Goal: Task Accomplishment & Management: Manage account settings

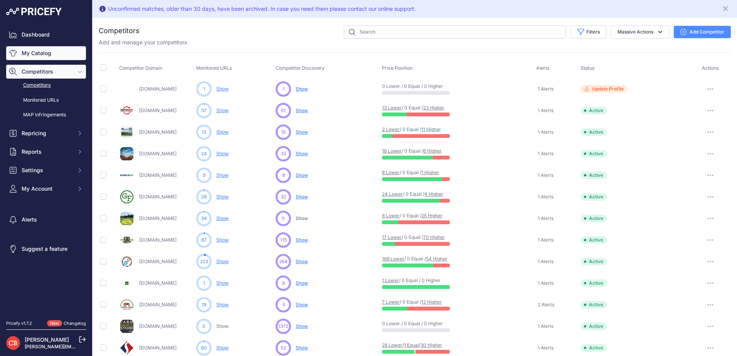
click at [37, 53] on link "My Catalog" at bounding box center [46, 53] width 80 height 14
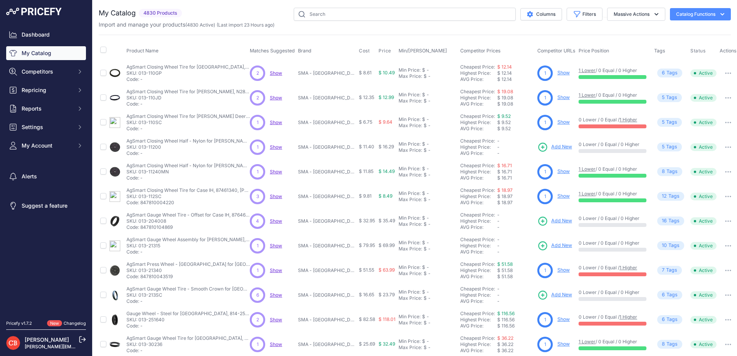
click at [438, 34] on div "My Catalog 4830 Products" at bounding box center [415, 232] width 632 height 448
click at [370, 15] on input "text" at bounding box center [405, 14] width 222 height 13
type input "raptor [PERSON_NAME] belt"
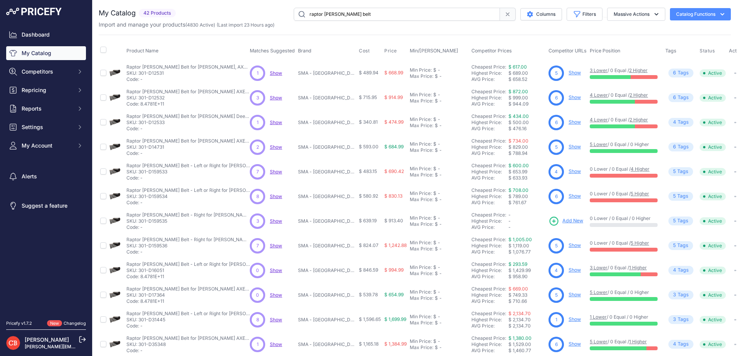
click at [569, 171] on link "Show" at bounding box center [575, 171] width 12 height 6
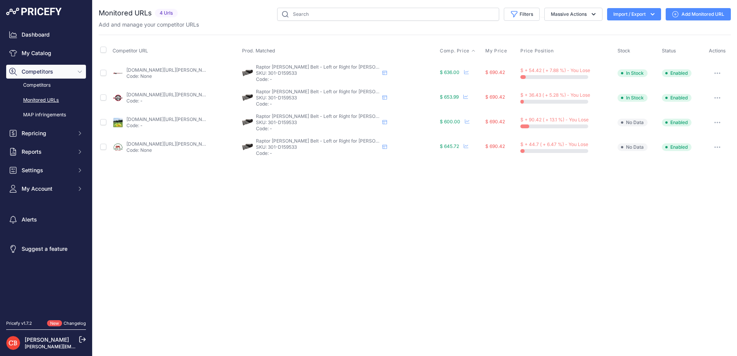
click at [447, 50] on span "Comp. Price" at bounding box center [455, 51] width 30 height 6
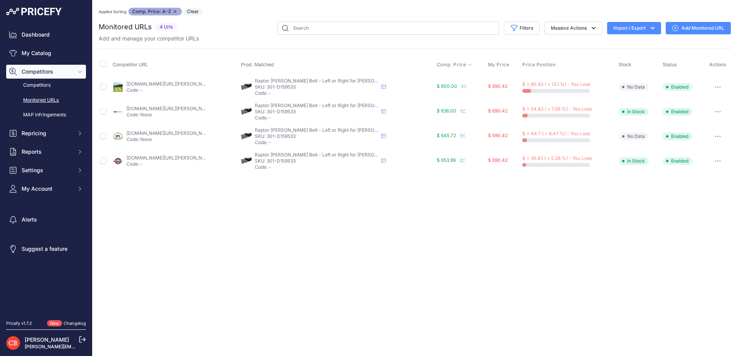
drag, startPoint x: 295, startPoint y: 87, endPoint x: 267, endPoint y: 88, distance: 28.2
click at [267, 88] on p "SKU: 301-D159533" at bounding box center [316, 87] width 123 height 6
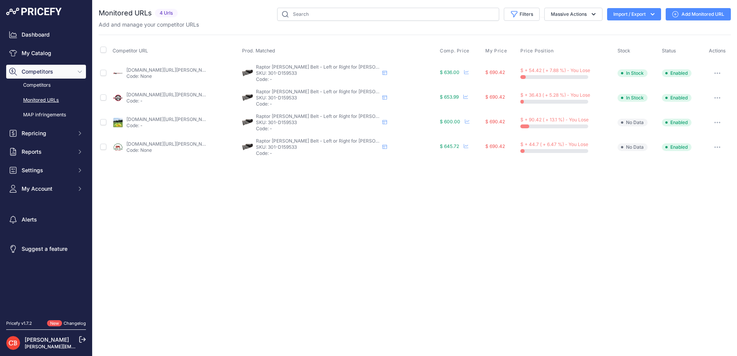
drag, startPoint x: 52, startPoint y: 2, endPoint x: 352, endPoint y: 284, distance: 411.5
click at [356, 288] on div "Close You are not connected to the internet." at bounding box center [415, 178] width 644 height 356
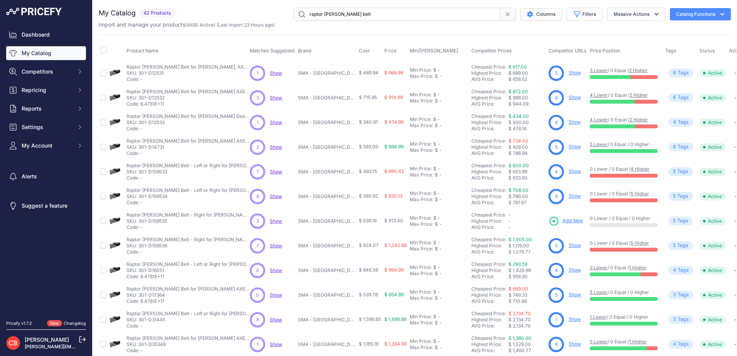
drag, startPoint x: 564, startPoint y: 195, endPoint x: 569, endPoint y: 194, distance: 4.8
drag, startPoint x: 569, startPoint y: 194, endPoint x: 572, endPoint y: 188, distance: 6.7
click at [572, 188] on td "6 Show" at bounding box center [567, 196] width 41 height 25
click at [569, 195] on link "Show" at bounding box center [575, 196] width 12 height 6
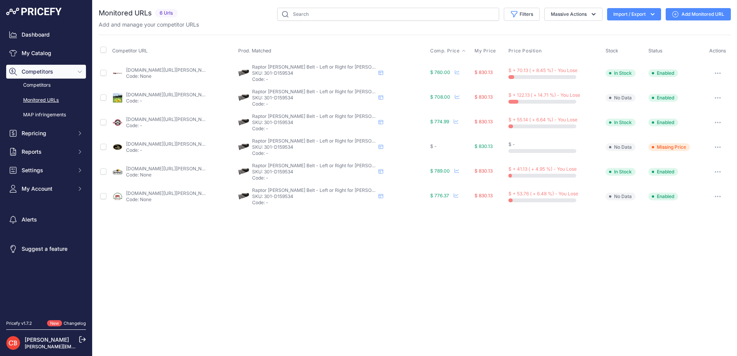
click at [441, 52] on span "Comp. Price" at bounding box center [445, 51] width 30 height 6
click at [375, 231] on div "Close You are not connected to the internet." at bounding box center [415, 178] width 644 height 356
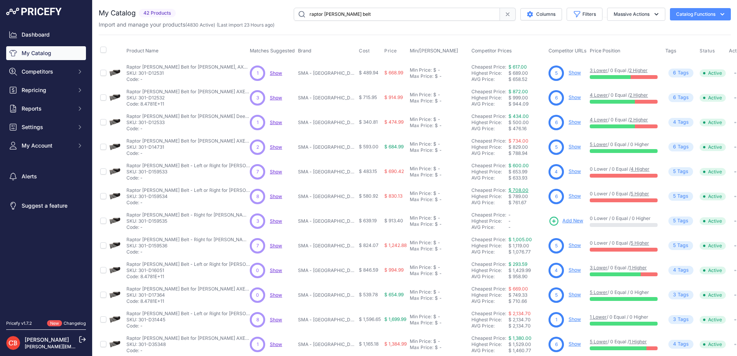
click at [523, 192] on td "Cheapest Price: Click here to see from which matched product this price comes f…" at bounding box center [508, 196] width 77 height 25
drag, startPoint x: 523, startPoint y: 203, endPoint x: 139, endPoint y: 198, distance: 384.7
click at [139, 198] on p "SKU: 301-D159534" at bounding box center [187, 197] width 123 height 6
copy p "301-D159534"
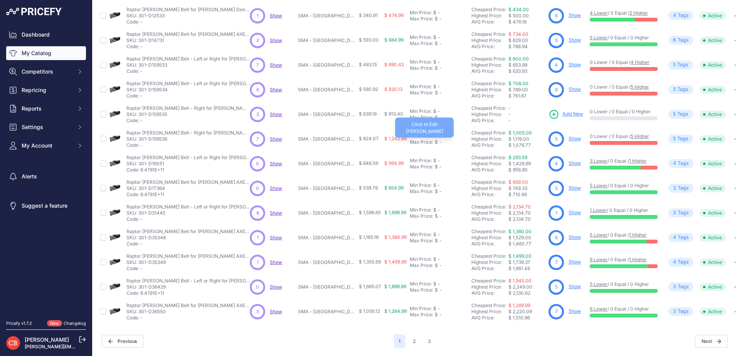
scroll to position [113, 0]
click at [569, 136] on link "Show" at bounding box center [575, 139] width 12 height 6
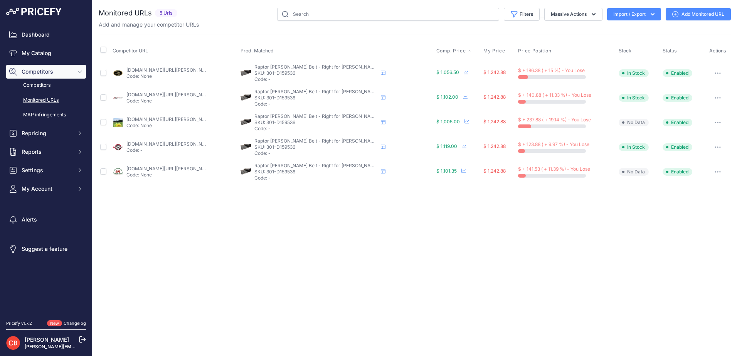
click at [451, 49] on span "Comp. Price" at bounding box center [451, 51] width 30 height 6
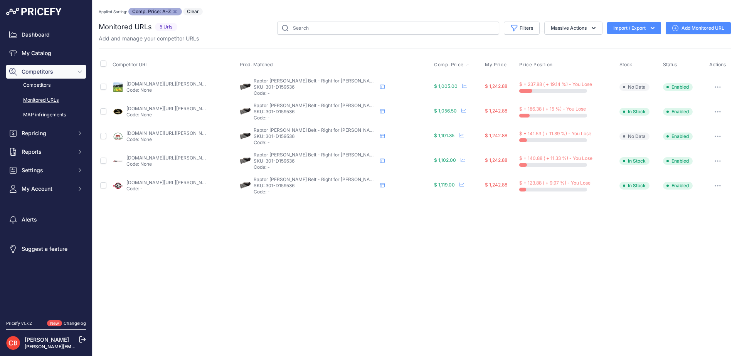
click at [597, 212] on div "Close You are not connected to the internet. Applied Sorting: Comp. Price: A-Z …" at bounding box center [415, 178] width 644 height 356
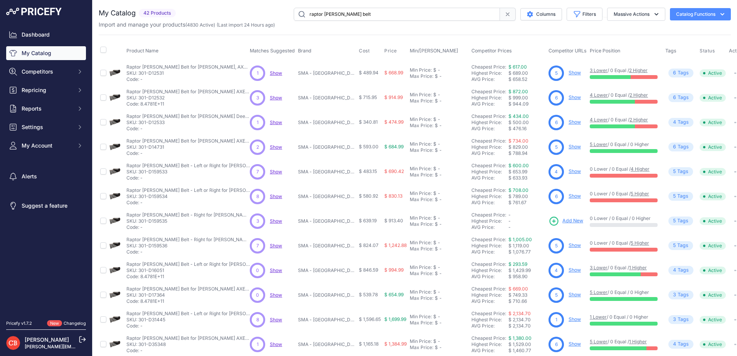
click at [572, 72] on link "Show" at bounding box center [575, 73] width 12 height 6
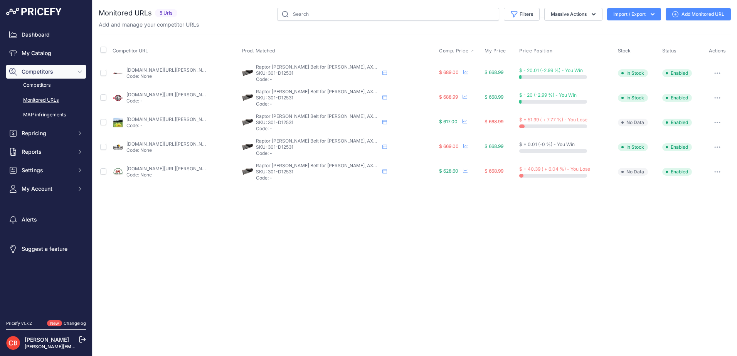
click at [458, 49] on span "Comp. Price" at bounding box center [454, 51] width 30 height 6
click at [456, 49] on span "Comp. Price" at bounding box center [454, 51] width 30 height 6
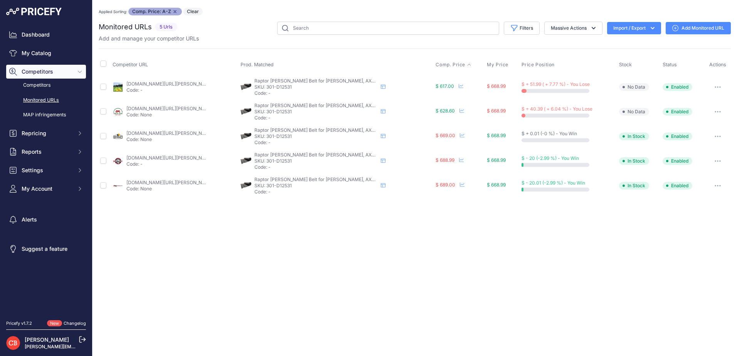
drag, startPoint x: 559, startPoint y: 194, endPoint x: 549, endPoint y: 194, distance: 10.0
click at [557, 194] on td "$ - 20.01 (-2.99 %) - You Win" at bounding box center [569, 185] width 98 height 25
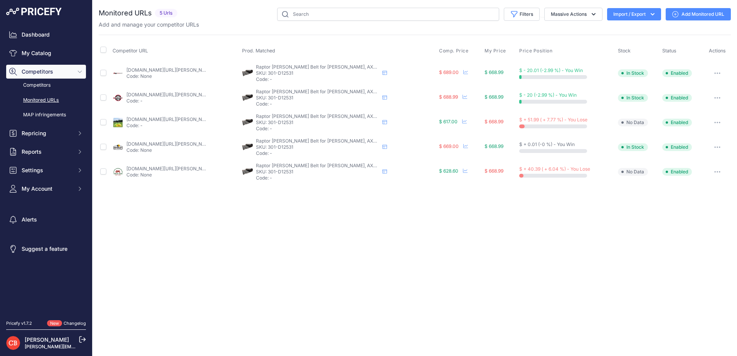
drag, startPoint x: 537, startPoint y: 190, endPoint x: 379, endPoint y: 239, distance: 164.7
click at [379, 239] on div "Close You are not connected to the internet." at bounding box center [415, 178] width 644 height 356
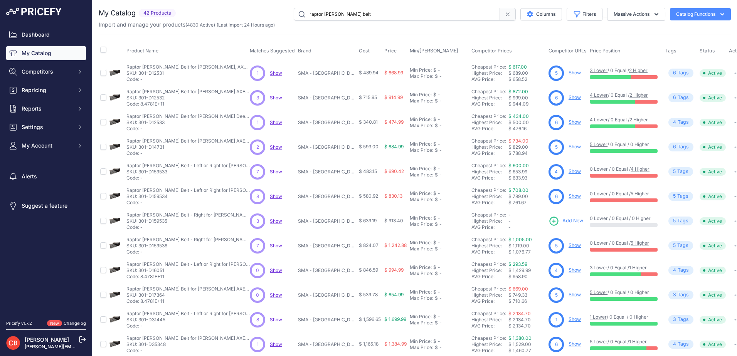
click at [719, 15] on icon "button" at bounding box center [723, 14] width 8 height 8
click at [653, 43] on div "Export" at bounding box center [687, 44] width 86 height 14
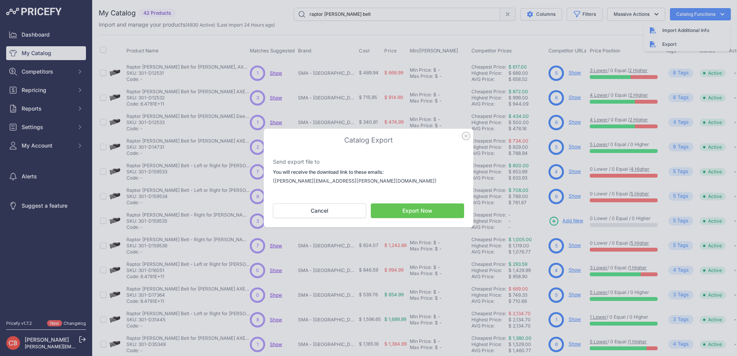
click at [413, 210] on button "Export Now" at bounding box center [417, 211] width 93 height 15
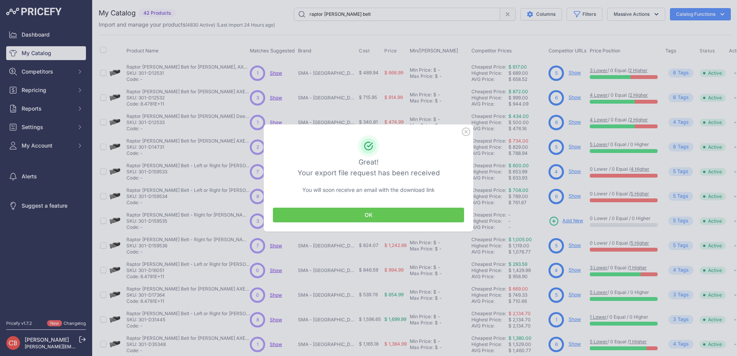
click at [409, 211] on button "OK" at bounding box center [368, 215] width 191 height 15
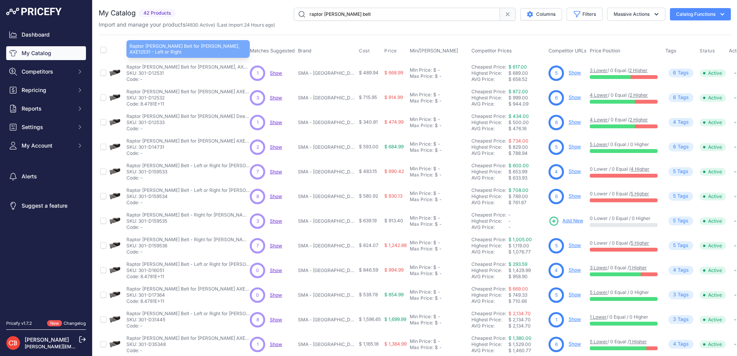
drag, startPoint x: 187, startPoint y: 68, endPoint x: 372, endPoint y: 61, distance: 184.8
click at [372, 61] on td "$ 489.94" at bounding box center [369, 73] width 25 height 25
drag, startPoint x: 516, startPoint y: 126, endPoint x: 155, endPoint y: 125, distance: 360.8
click at [155, 125] on p "SKU: 301-D12533" at bounding box center [187, 122] width 123 height 6
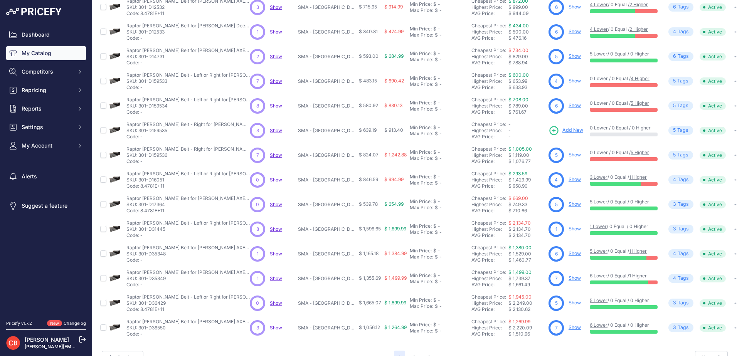
scroll to position [113, 0]
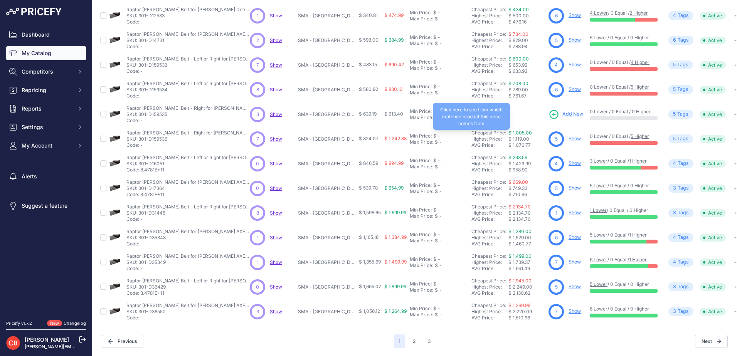
drag, startPoint x: 421, startPoint y: 141, endPoint x: 488, endPoint y: 128, distance: 68.7
click at [488, 130] on link "Cheapest Price:" at bounding box center [488, 133] width 35 height 6
click at [571, 160] on link "Show" at bounding box center [575, 163] width 12 height 6
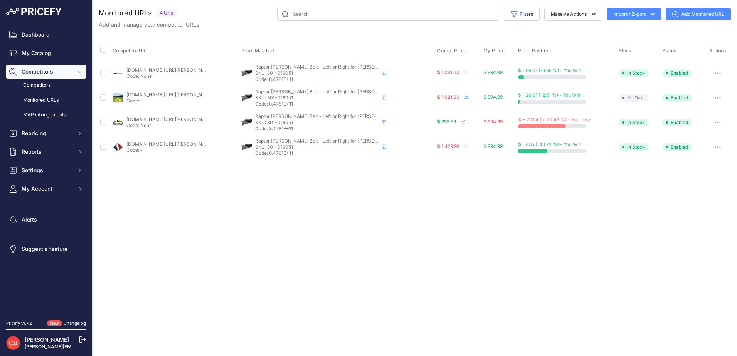
click at [142, 118] on link "[DOMAIN_NAME][URL][PERSON_NAME]" at bounding box center [169, 119] width 87 height 6
drag, startPoint x: 293, startPoint y: 72, endPoint x: 268, endPoint y: 74, distance: 25.9
click at [268, 74] on p "SKU: 301-D16051" at bounding box center [316, 73] width 123 height 6
copy p "301-D16051"
click at [324, 159] on td "Raptor [PERSON_NAME] Belt - Left or Right for [PERSON_NAME], AXE16051 Raptor [P…" at bounding box center [338, 147] width 196 height 25
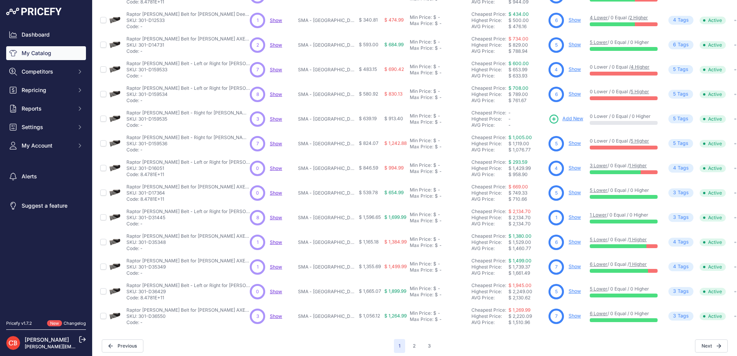
scroll to position [113, 0]
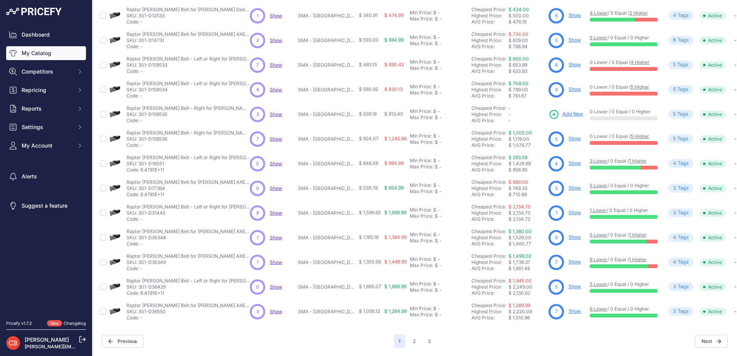
click at [571, 210] on link "Show" at bounding box center [575, 213] width 12 height 6
click at [569, 234] on link "Show" at bounding box center [575, 237] width 12 height 6
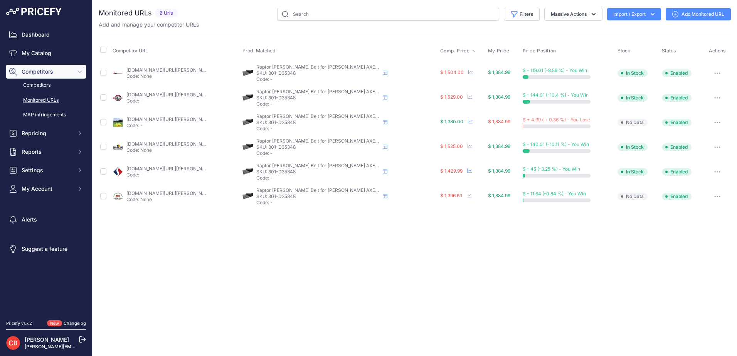
click at [446, 51] on span "Comp. Price" at bounding box center [455, 51] width 30 height 6
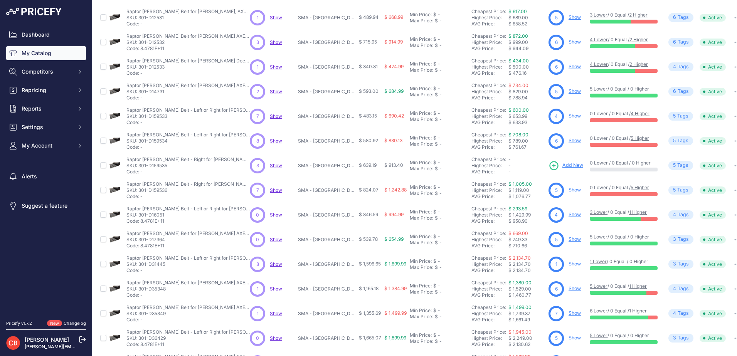
scroll to position [113, 0]
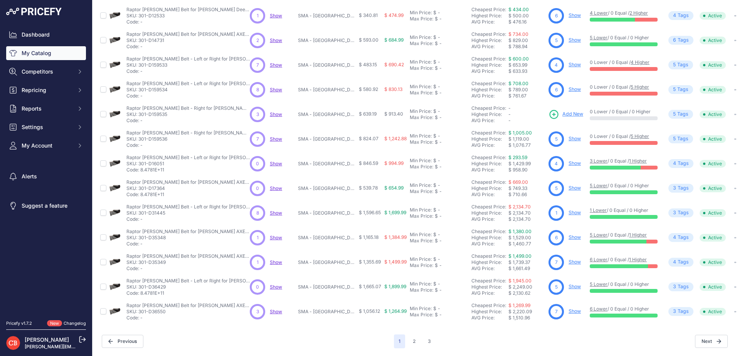
click at [571, 284] on link "Show" at bounding box center [575, 287] width 12 height 6
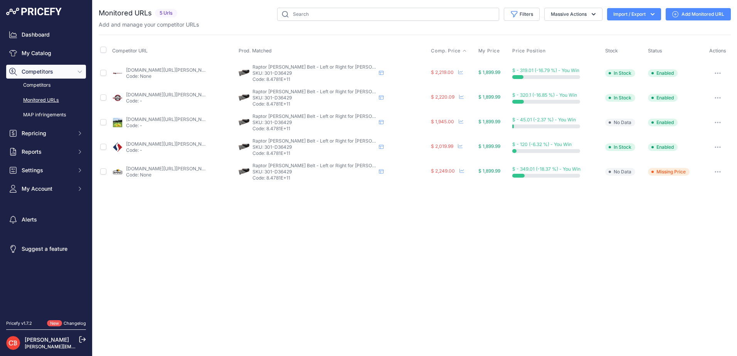
click at [443, 48] on span "Comp. Price" at bounding box center [446, 51] width 30 height 6
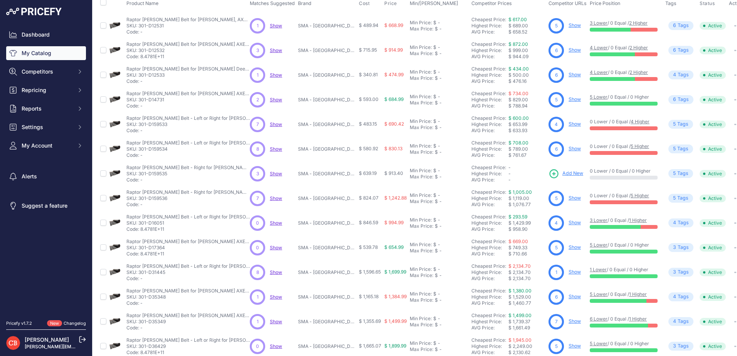
scroll to position [113, 0]
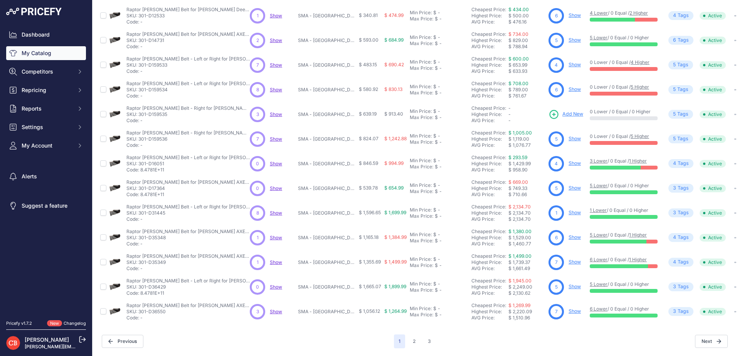
click at [570, 308] on link "Show" at bounding box center [575, 311] width 12 height 6
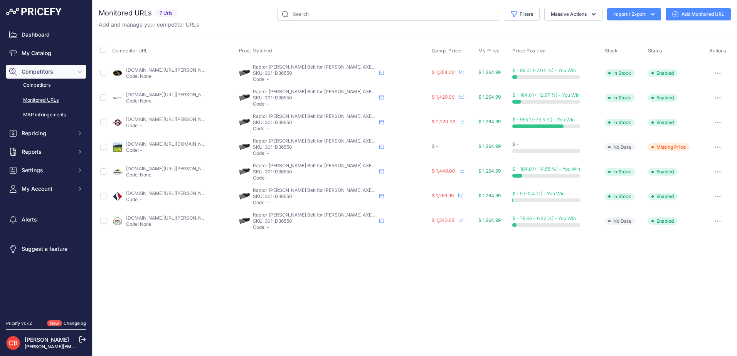
click at [446, 52] on span "Comp. Price" at bounding box center [447, 51] width 30 height 6
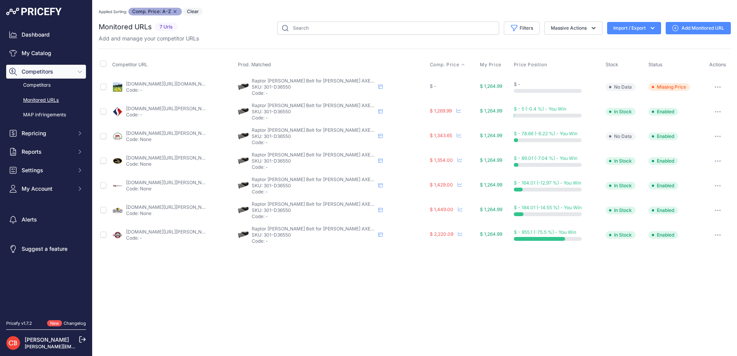
click at [170, 82] on link "americasbelting.com/search.asp?keyword=axe36550&prirule_jdsnikfkfjsd=6751" at bounding box center [169, 84] width 87 height 6
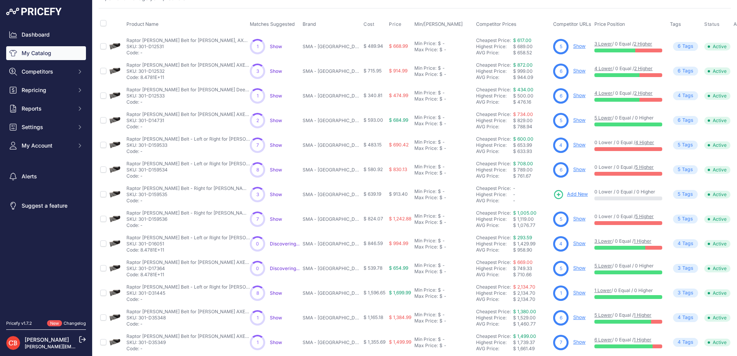
scroll to position [113, 0]
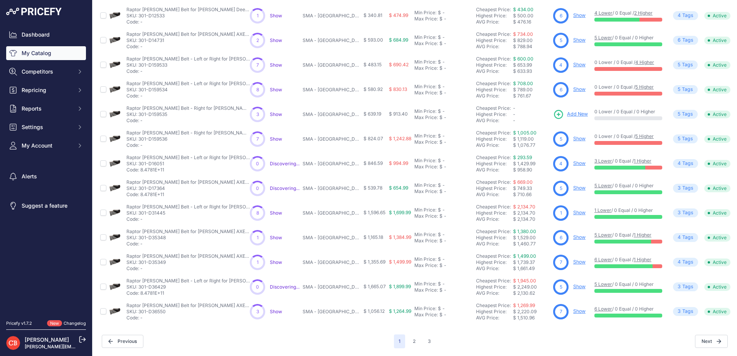
drag, startPoint x: 584, startPoint y: 136, endPoint x: 575, endPoint y: 132, distance: 9.3
click at [575, 136] on link "Show" at bounding box center [579, 139] width 12 height 6
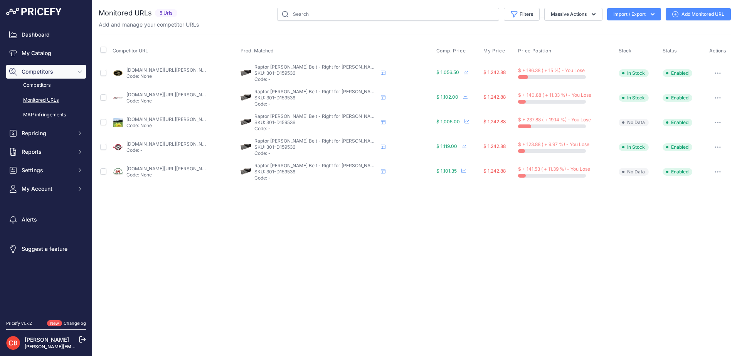
click at [446, 250] on div "Close You are not connected to the internet." at bounding box center [415, 178] width 644 height 356
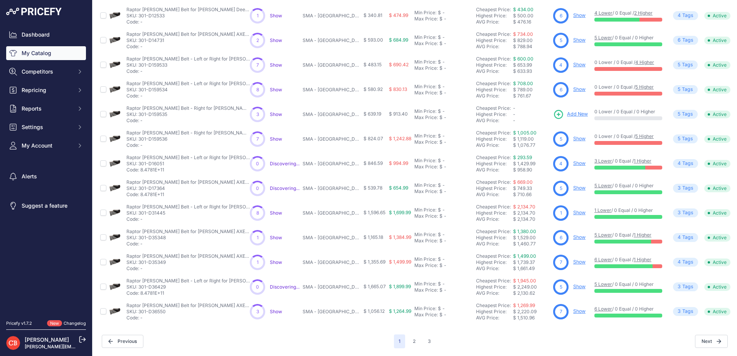
scroll to position [113, 0]
click at [413, 335] on button "2" at bounding box center [414, 342] width 12 height 14
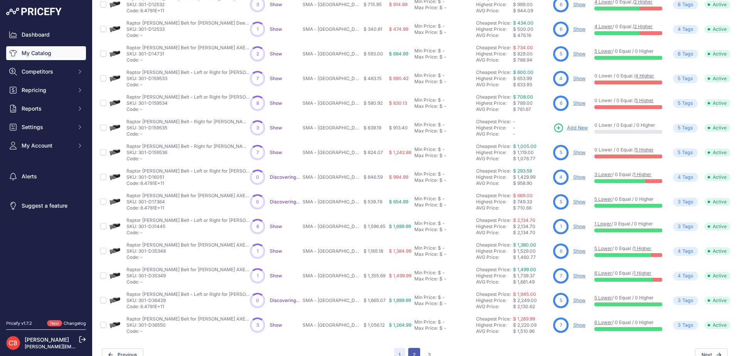
scroll to position [132, 0]
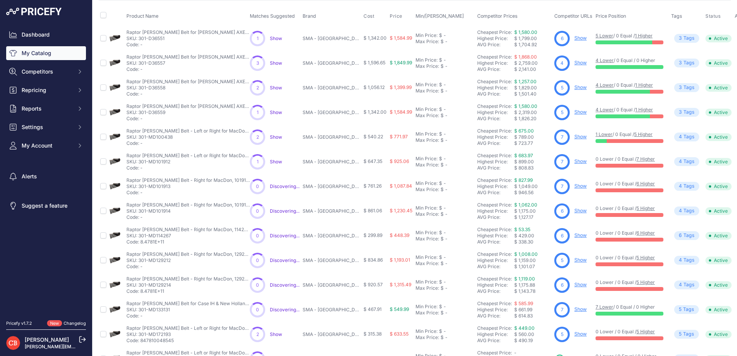
scroll to position [113, 0]
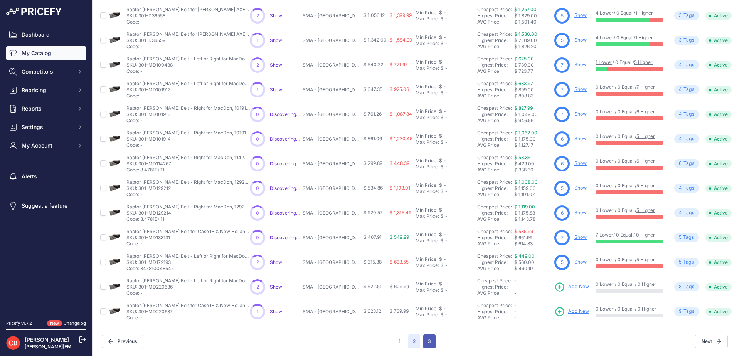
click at [429, 335] on button "3" at bounding box center [429, 342] width 12 height 14
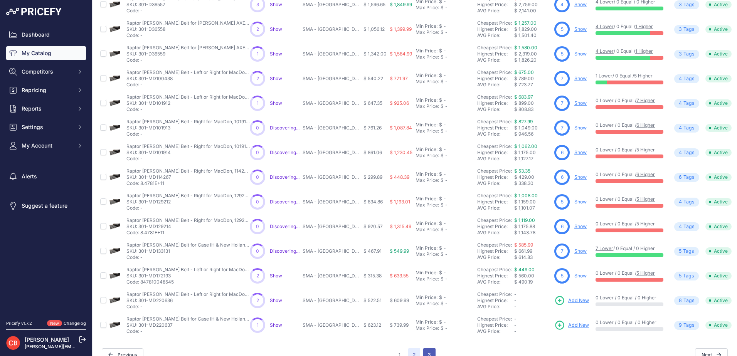
scroll to position [132, 0]
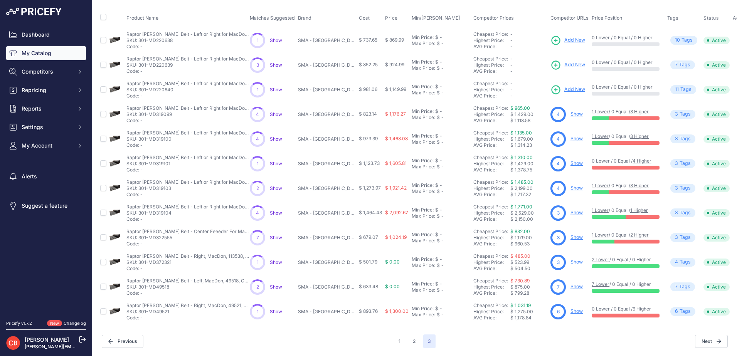
scroll to position [39, 0]
drag, startPoint x: 411, startPoint y: 337, endPoint x: 611, endPoint y: 335, distance: 200.1
click at [613, 340] on div "Next" at bounding box center [582, 341] width 292 height 13
click at [408, 335] on button "2" at bounding box center [414, 342] width 12 height 14
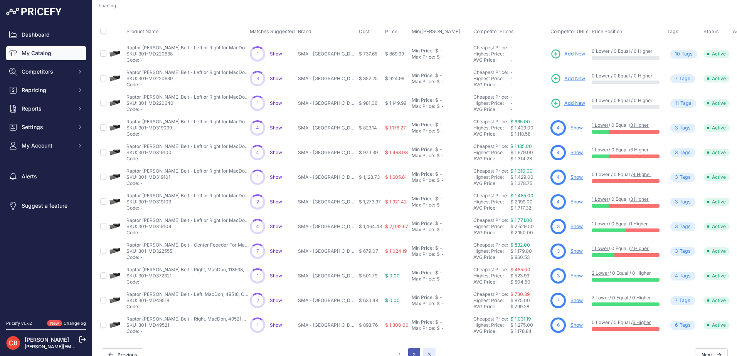
scroll to position [58, 0]
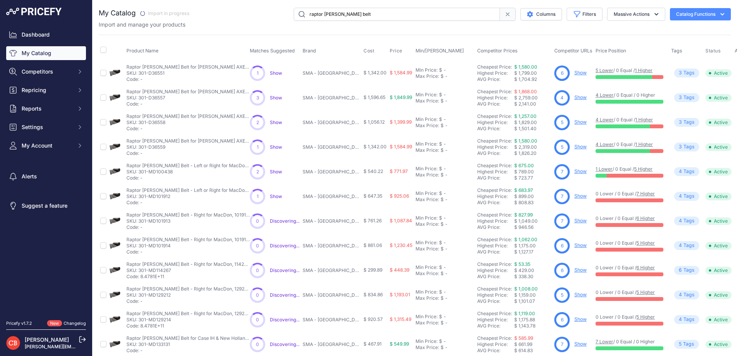
click at [575, 72] on link "Show" at bounding box center [580, 73] width 12 height 6
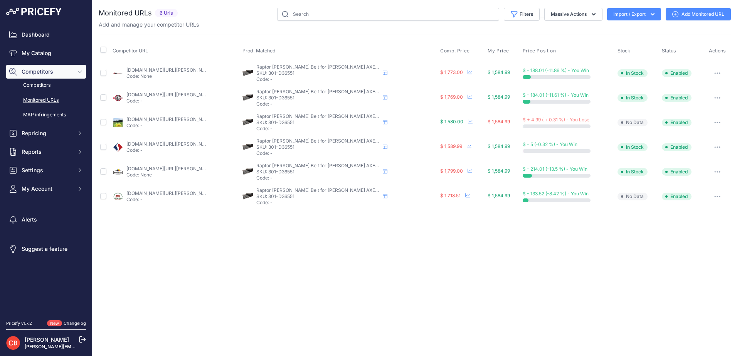
drag, startPoint x: 450, startPoint y: 50, endPoint x: 340, endPoint y: 61, distance: 110.4
click at [450, 50] on span "Comp. Price" at bounding box center [455, 51] width 30 height 6
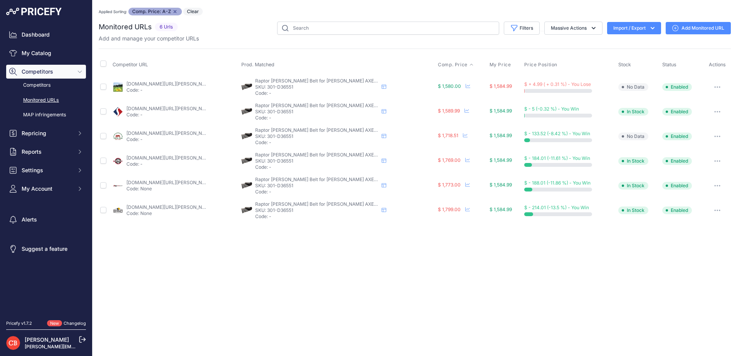
drag, startPoint x: 406, startPoint y: 293, endPoint x: 316, endPoint y: 215, distance: 118.3
click at [403, 292] on div "Close You are not connected to the internet. Applied Sorting: Comp. Price: A-Z …" at bounding box center [415, 178] width 644 height 356
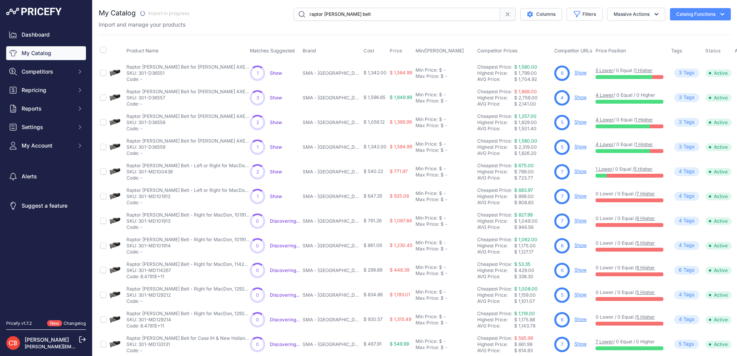
click at [574, 97] on link "Show" at bounding box center [580, 97] width 12 height 6
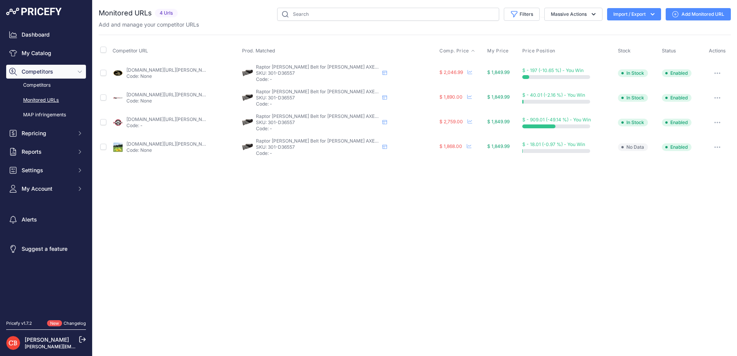
click at [453, 53] on span "Comp. Price" at bounding box center [454, 51] width 30 height 6
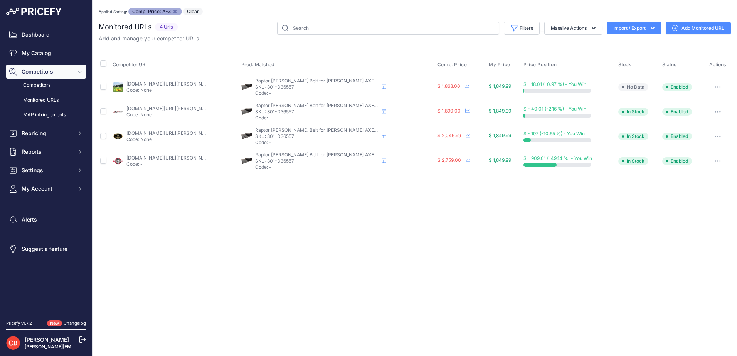
drag, startPoint x: 239, startPoint y: 265, endPoint x: 227, endPoint y: 235, distance: 32.4
click at [235, 258] on div "Close You are not connected to the internet. Applied Sorting: Comp. Price: A-Z …" at bounding box center [415, 178] width 644 height 356
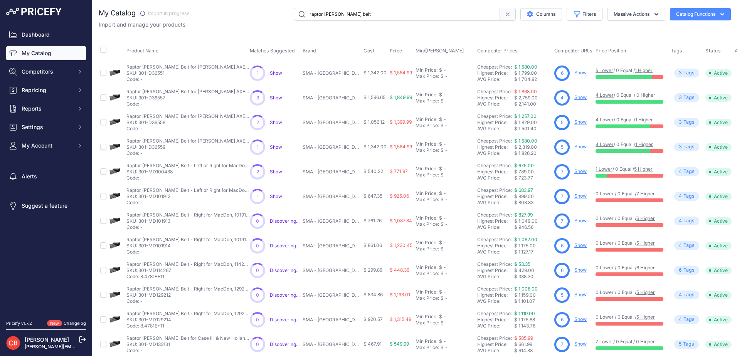
click at [575, 121] on link "Show" at bounding box center [580, 122] width 12 height 6
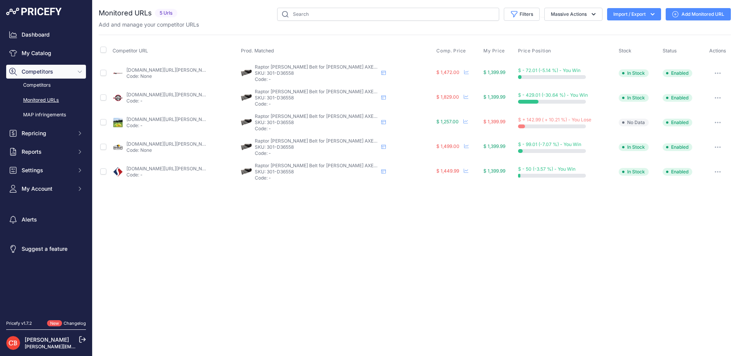
drag, startPoint x: 0, startPoint y: 0, endPoint x: 81, endPoint y: 227, distance: 240.5
click at [81, 227] on nav "Dashboard My Catalog Competitors Competitors Monitored URLs MAP infringements R…" at bounding box center [46, 169] width 80 height 283
click at [455, 47] on th "Comp. Price" at bounding box center [458, 50] width 47 height 19
click at [452, 52] on span "Comp. Price" at bounding box center [451, 51] width 30 height 6
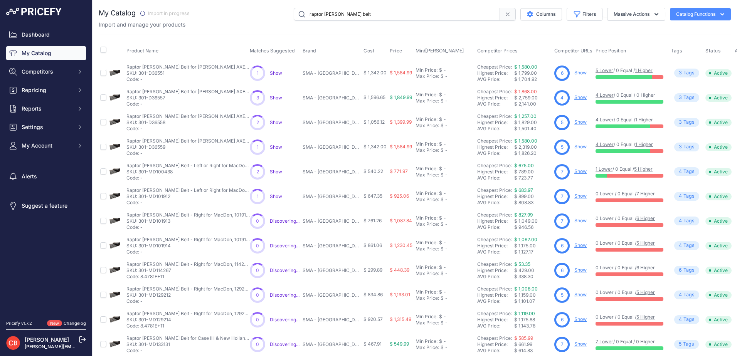
click at [574, 147] on link "Show" at bounding box center [580, 147] width 12 height 6
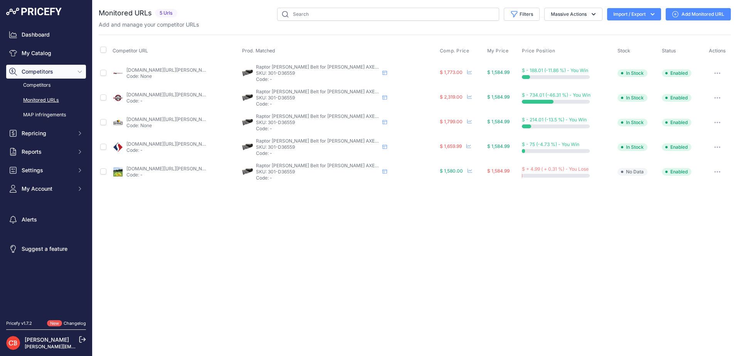
click at [462, 46] on th "Comp. Price" at bounding box center [461, 50] width 47 height 19
click at [459, 52] on span "Comp. Price" at bounding box center [455, 51] width 30 height 6
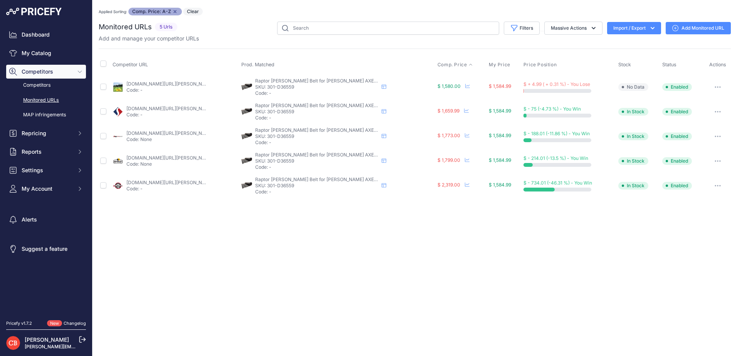
drag, startPoint x: 431, startPoint y: 275, endPoint x: 422, endPoint y: 266, distance: 12.0
click at [431, 274] on div "Close You are not connected to the internet. Applied Sorting: Comp. Price: A-Z …" at bounding box center [415, 178] width 644 height 356
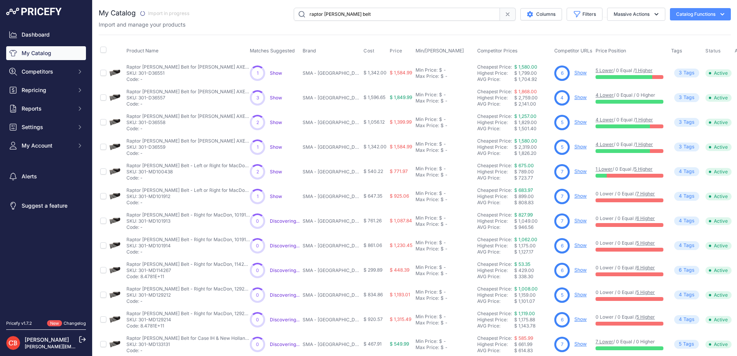
click at [574, 172] on link "Show" at bounding box center [580, 171] width 12 height 6
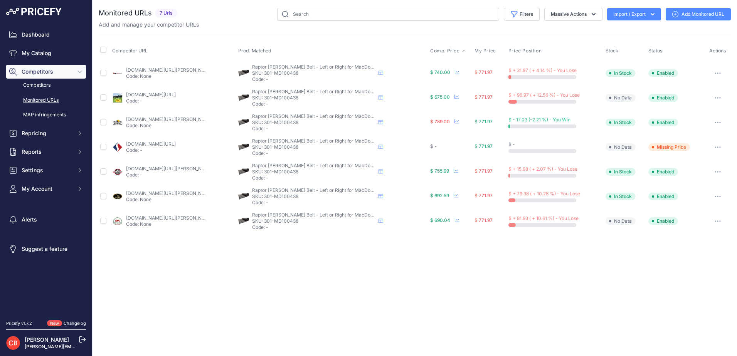
click at [441, 50] on span "Comp. Price" at bounding box center [445, 51] width 30 height 6
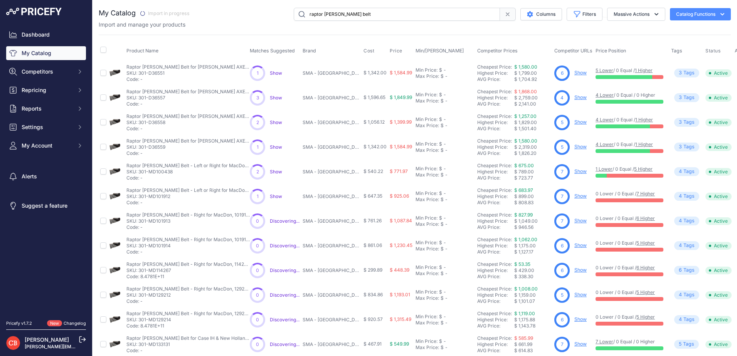
click at [577, 195] on link "Show" at bounding box center [580, 196] width 12 height 6
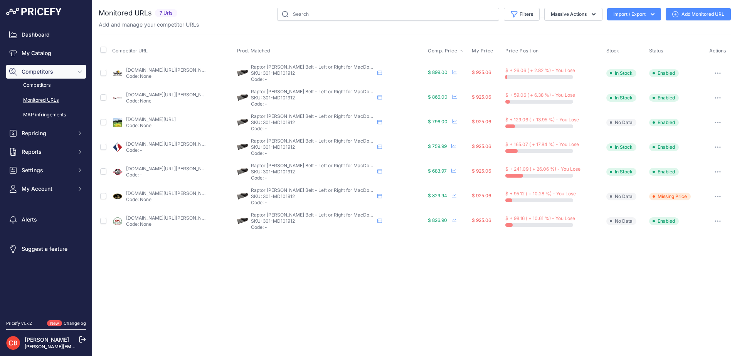
click at [443, 52] on span "Comp. Price" at bounding box center [443, 51] width 30 height 6
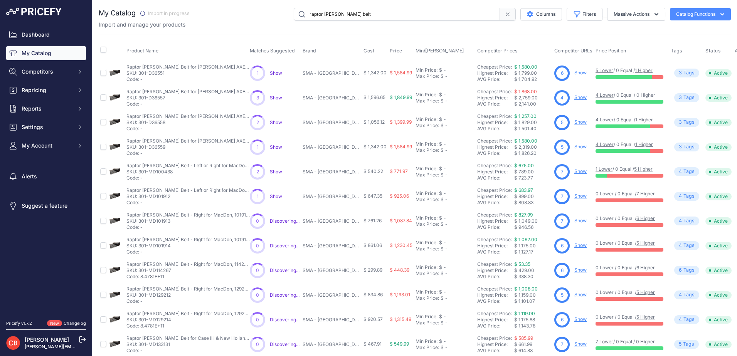
drag, startPoint x: 584, startPoint y: 228, endPoint x: 574, endPoint y: 220, distance: 12.0
click at [574, 220] on link "Show" at bounding box center [580, 221] width 12 height 6
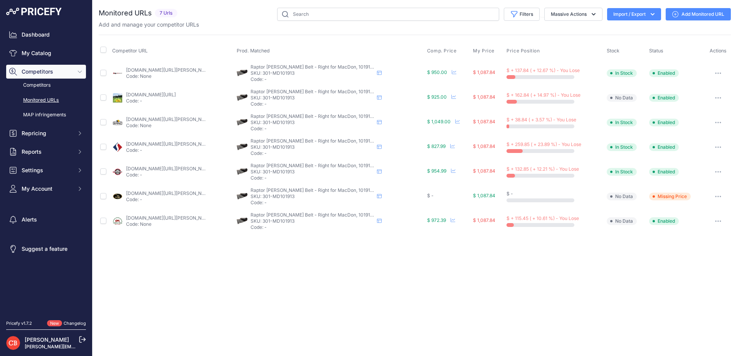
click at [448, 54] on th "Comp. Price" at bounding box center [449, 50] width 46 height 19
click at [444, 52] on span "Comp. Price" at bounding box center [442, 51] width 30 height 6
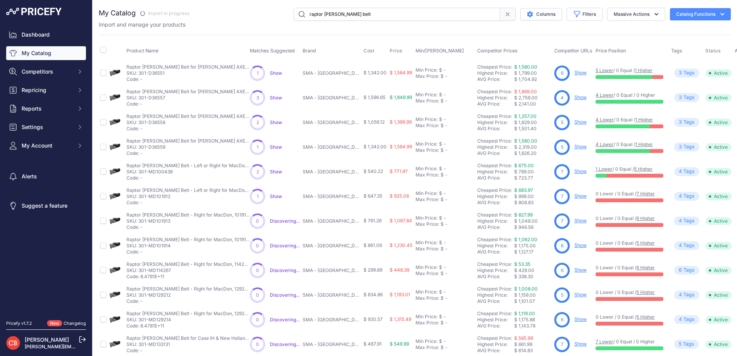
click at [577, 245] on link "Show" at bounding box center [580, 245] width 12 height 6
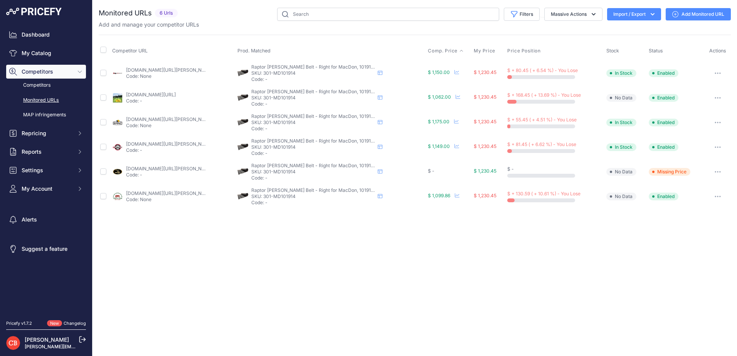
click at [450, 50] on span "Comp. Price" at bounding box center [443, 51] width 30 height 6
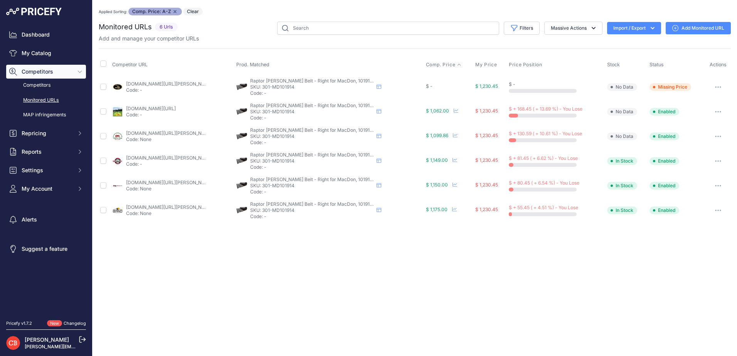
click at [571, 267] on div "Close You are not connected to the internet. Applied Sorting: Comp. Price: A-Z …" at bounding box center [415, 178] width 644 height 356
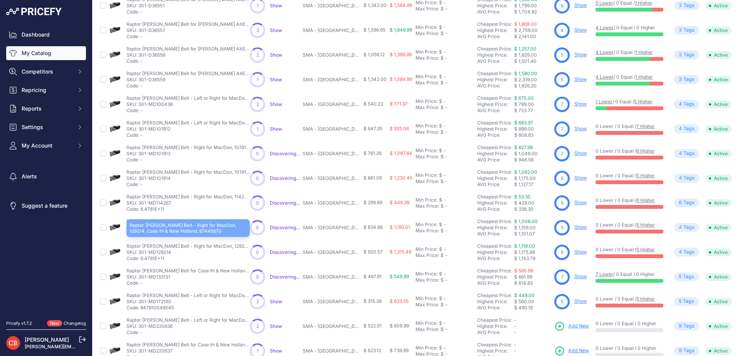
scroll to position [77, 0]
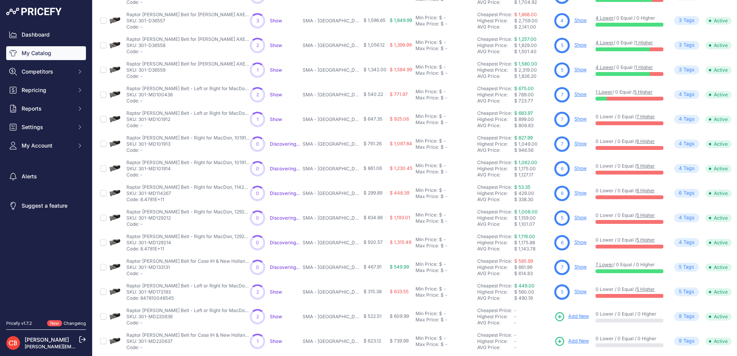
click at [574, 192] on link "Show" at bounding box center [580, 193] width 12 height 6
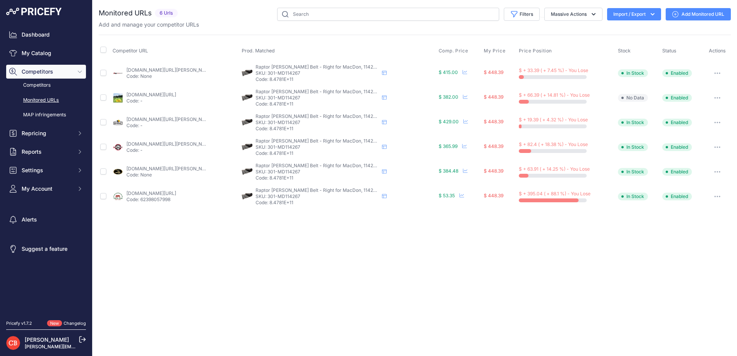
drag, startPoint x: 449, startPoint y: 51, endPoint x: 471, endPoint y: 61, distance: 24.5
click at [449, 51] on span "Comp. Price" at bounding box center [454, 51] width 30 height 6
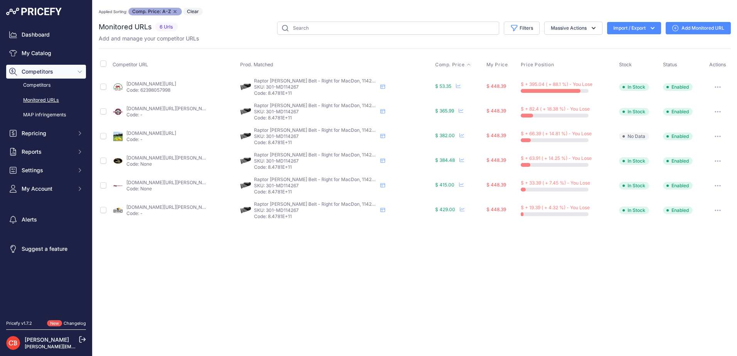
click at [289, 242] on div "Close You are not connected to the internet. Applied Sorting: Comp. Price: A-Z …" at bounding box center [415, 178] width 644 height 356
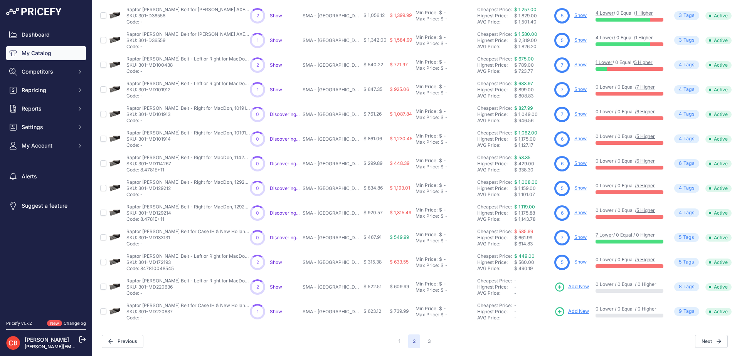
scroll to position [130, 0]
drag, startPoint x: 575, startPoint y: 156, endPoint x: 527, endPoint y: 167, distance: 48.6
click at [575, 161] on link "Show" at bounding box center [580, 164] width 12 height 6
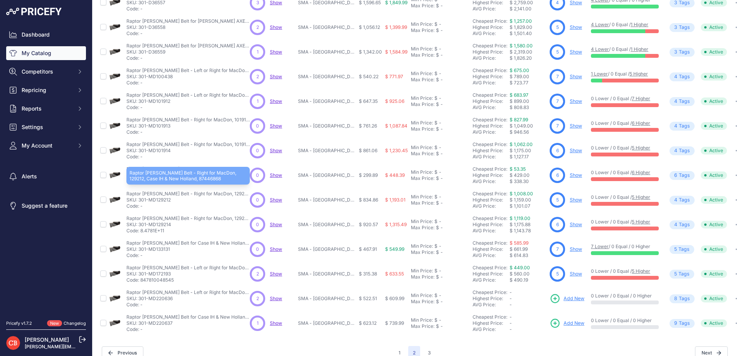
scroll to position [130, 0]
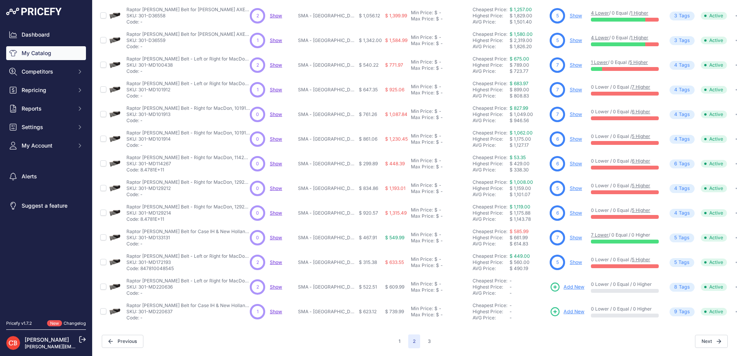
click at [573, 210] on link "Show" at bounding box center [576, 213] width 12 height 6
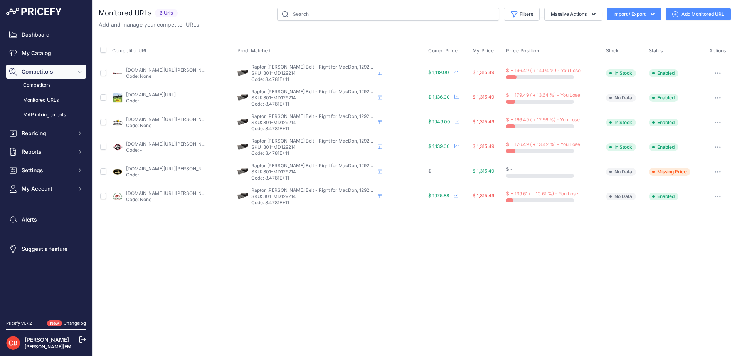
click at [442, 52] on span "Comp. Price" at bounding box center [443, 51] width 30 height 6
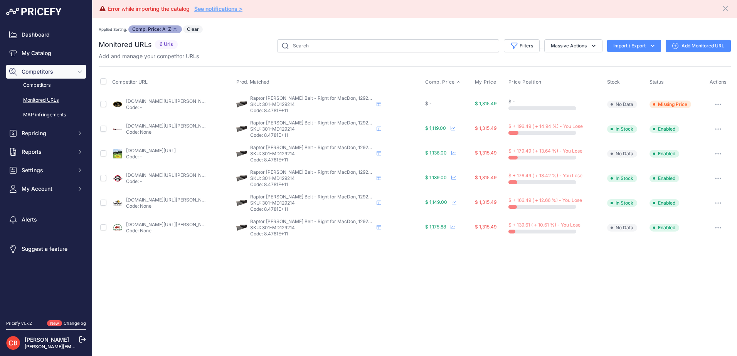
click at [422, 278] on div "Error while importing the catalog See notifications > Close You are not connect…" at bounding box center [415, 178] width 644 height 356
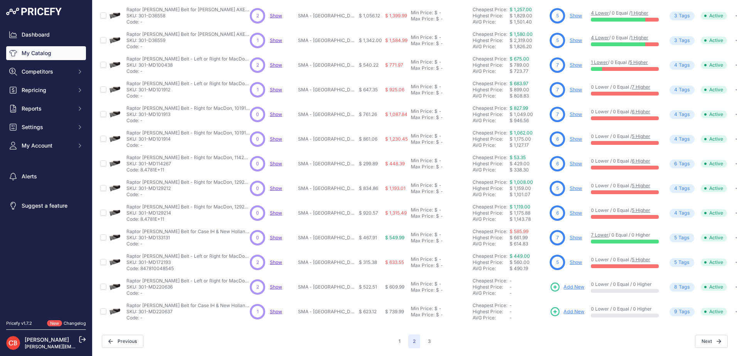
scroll to position [130, 0]
click at [570, 235] on link "Show" at bounding box center [576, 238] width 12 height 6
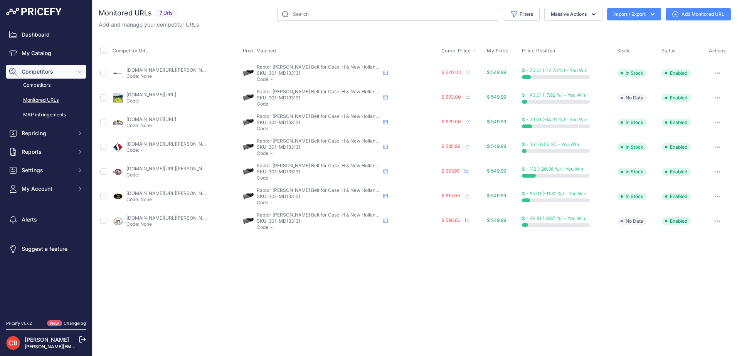
click at [462, 49] on span "Comp. Price" at bounding box center [456, 51] width 30 height 6
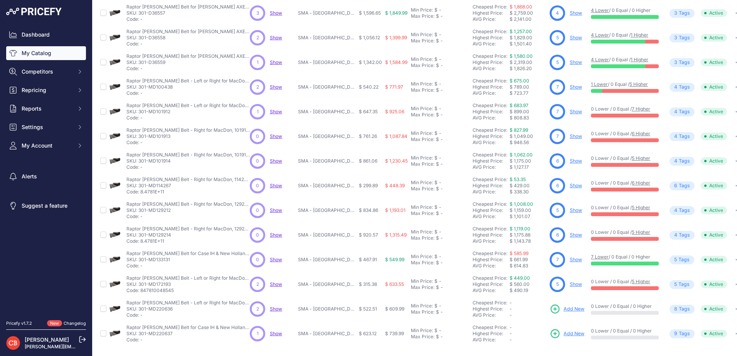
scroll to position [116, 0]
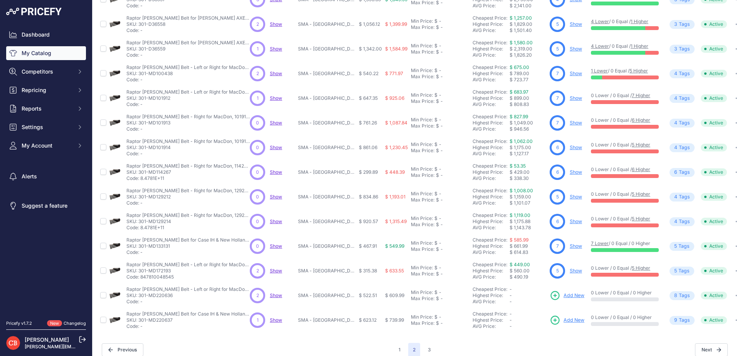
click at [570, 269] on link "Show" at bounding box center [576, 271] width 12 height 6
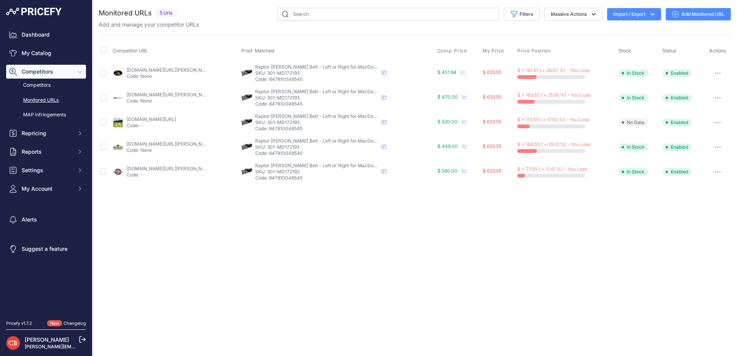
drag, startPoint x: 516, startPoint y: 71, endPoint x: 507, endPoint y: 66, distance: 9.8
drag, startPoint x: 507, startPoint y: 66, endPoint x: 462, endPoint y: 50, distance: 48.0
click at [462, 50] on span "Comp. Price" at bounding box center [453, 51] width 30 height 6
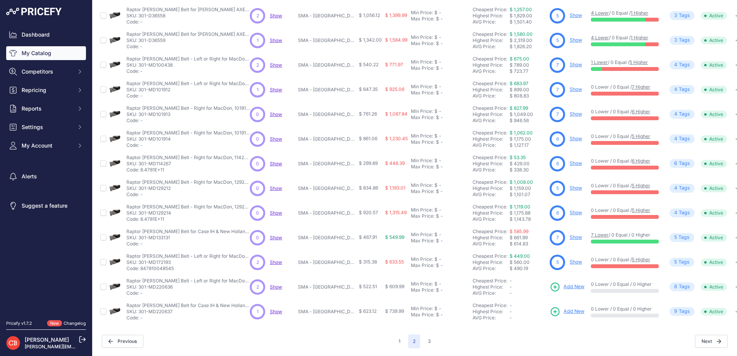
scroll to position [130, 0]
click at [429, 335] on button "3" at bounding box center [429, 342] width 12 height 14
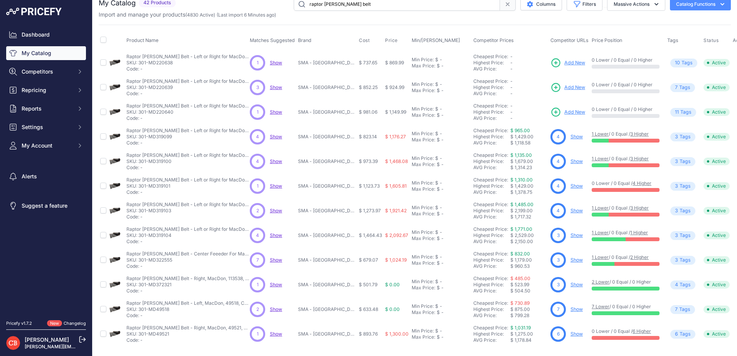
scroll to position [56, 0]
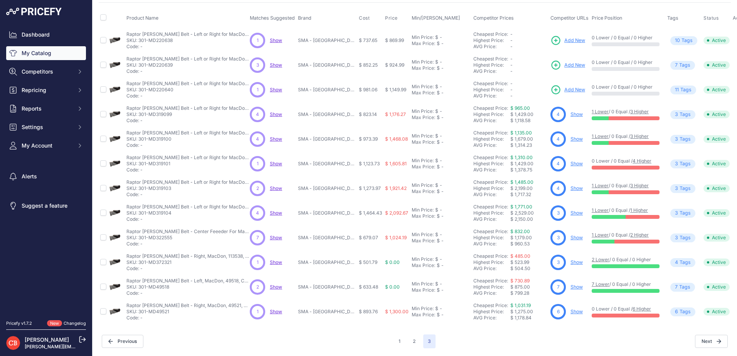
click at [572, 111] on link "Show" at bounding box center [576, 114] width 12 height 6
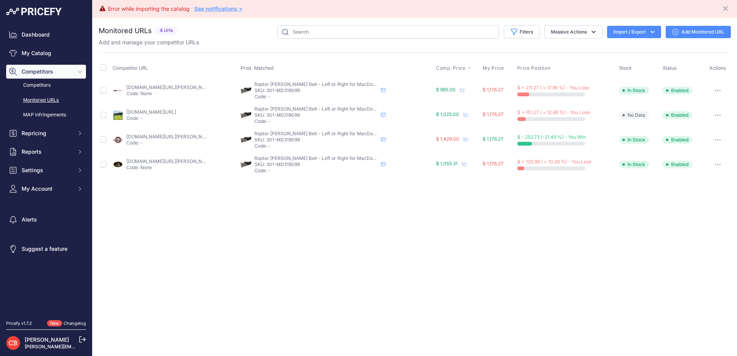
click at [452, 65] on th "Comp. Price" at bounding box center [457, 68] width 47 height 19
click at [451, 67] on span "Comp. Price" at bounding box center [451, 68] width 30 height 6
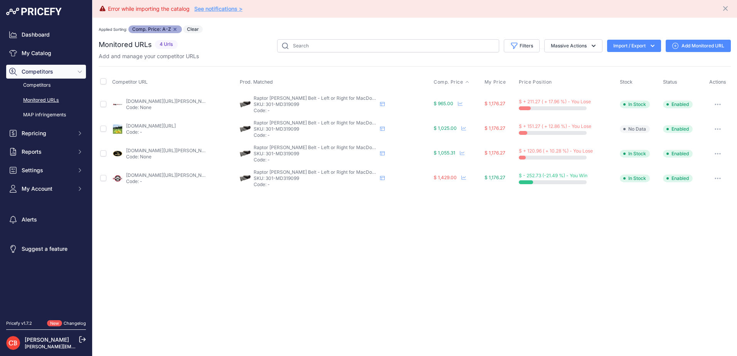
click at [418, 239] on div "Error while importing the catalog See notifications > Close You are not connect…" at bounding box center [415, 178] width 644 height 356
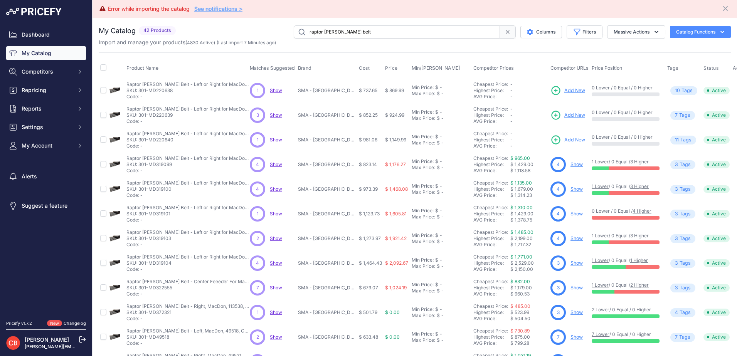
click at [570, 188] on link "Show" at bounding box center [576, 189] width 12 height 6
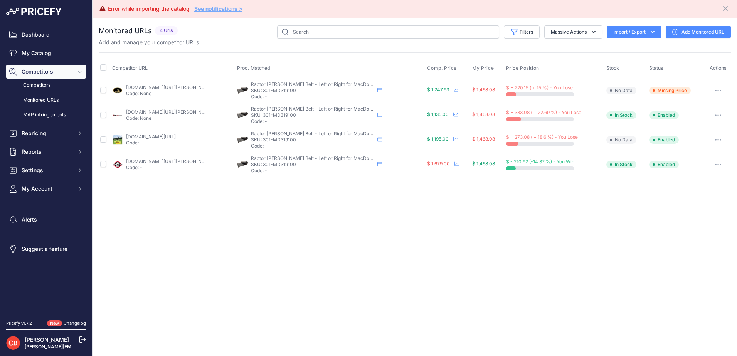
click at [448, 68] on span "Comp. Price" at bounding box center [442, 68] width 30 height 6
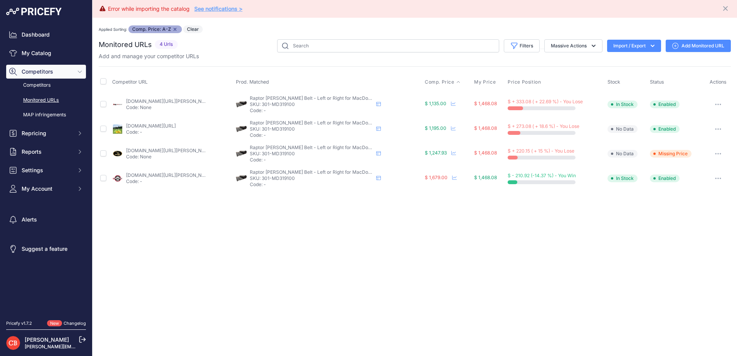
drag, startPoint x: 399, startPoint y: 244, endPoint x: 395, endPoint y: 242, distance: 4.5
click at [399, 244] on div "Error while importing the catalog See notifications > Close You are not connect…" at bounding box center [415, 178] width 644 height 356
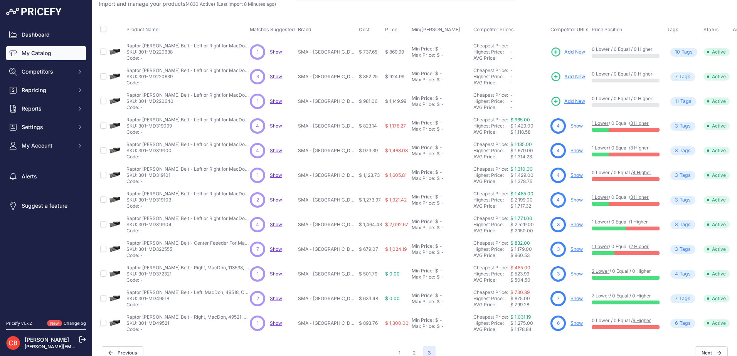
scroll to position [56, 0]
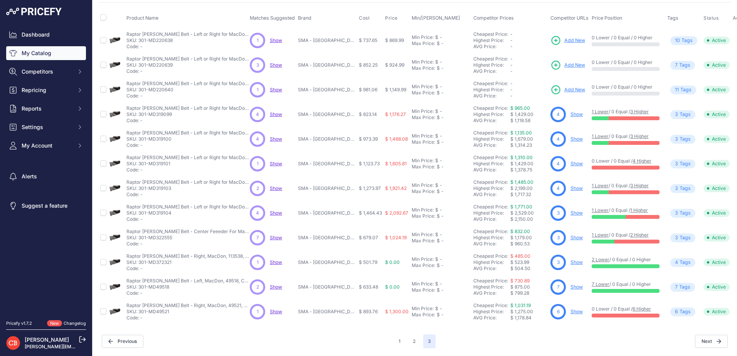
click at [570, 161] on link "Show" at bounding box center [576, 164] width 12 height 6
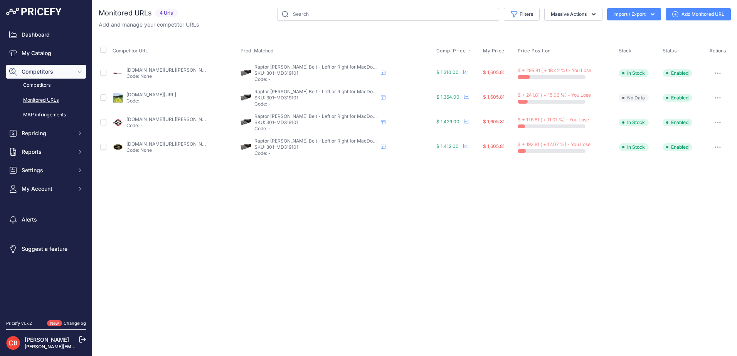
click at [457, 52] on span "Comp. Price" at bounding box center [451, 51] width 30 height 6
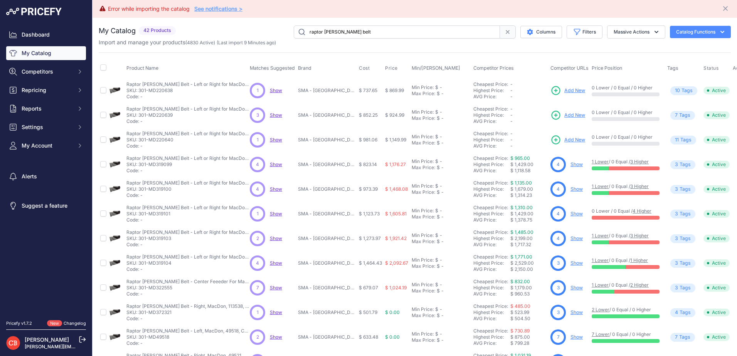
click at [574, 240] on link "Show" at bounding box center [576, 239] width 12 height 6
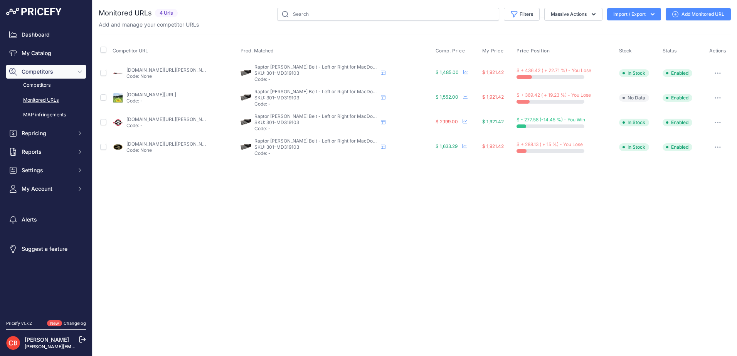
click at [458, 47] on th "Comp. Price" at bounding box center [457, 50] width 47 height 19
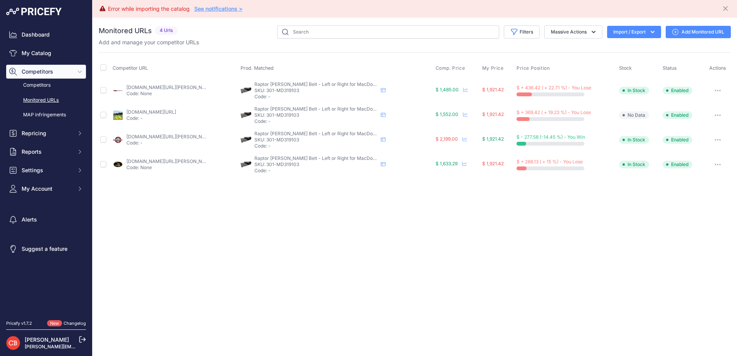
click at [554, 205] on div "Error while importing the catalog See notifications > Close You are not connect…" at bounding box center [415, 178] width 644 height 356
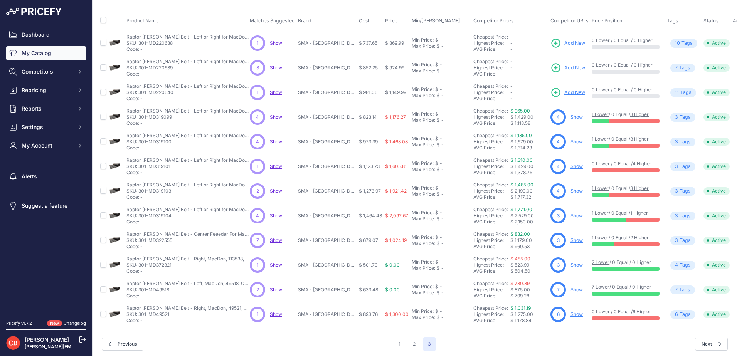
scroll to position [56, 0]
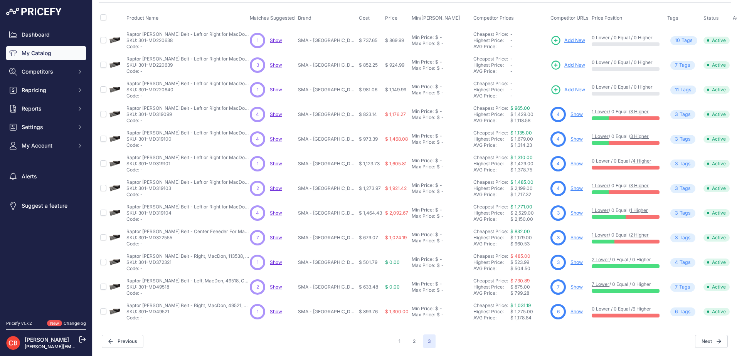
click at [570, 210] on link "Show" at bounding box center [576, 213] width 12 height 6
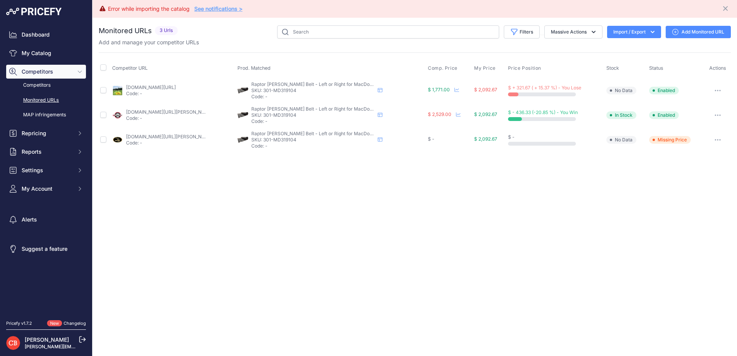
click at [447, 50] on div "Monitored URLs 3 Urls" at bounding box center [415, 88] width 632 height 127
click at [441, 276] on div "Error while importing the catalog See notifications > Close You are not connect…" at bounding box center [415, 178] width 644 height 356
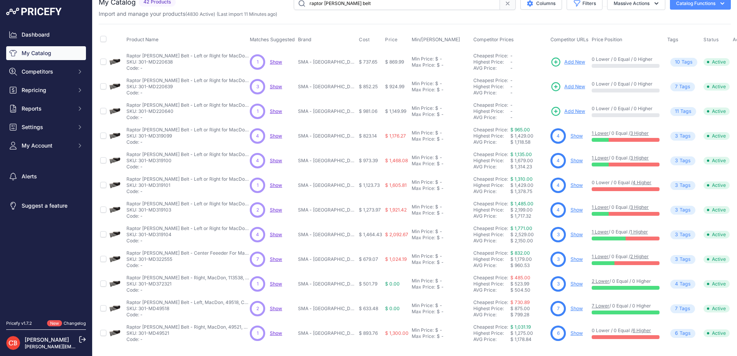
scroll to position [56, 0]
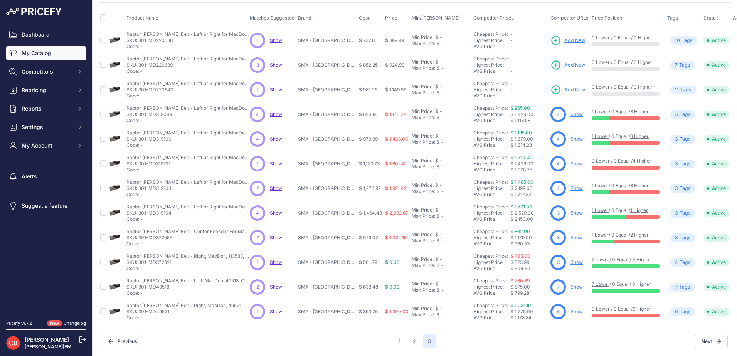
click at [573, 235] on link "Show" at bounding box center [576, 238] width 12 height 6
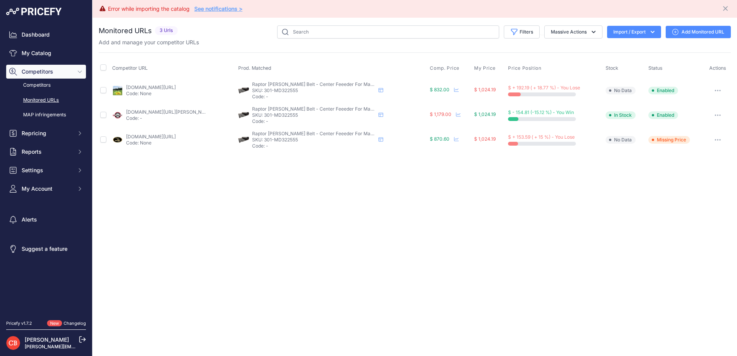
click at [496, 209] on div "Error while importing the catalog See notifications > Close You are not connect…" at bounding box center [415, 178] width 644 height 356
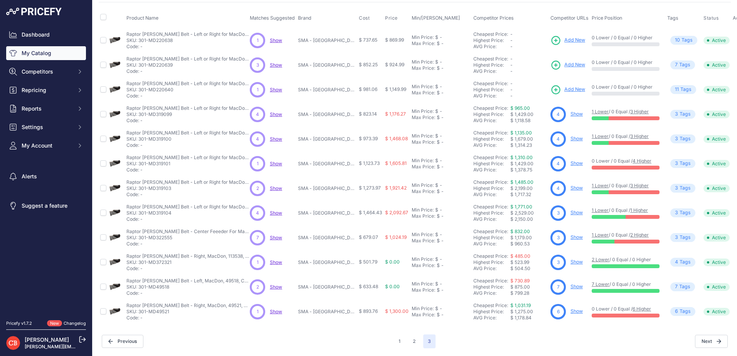
scroll to position [56, 0]
click at [570, 259] on link "Show" at bounding box center [576, 262] width 12 height 6
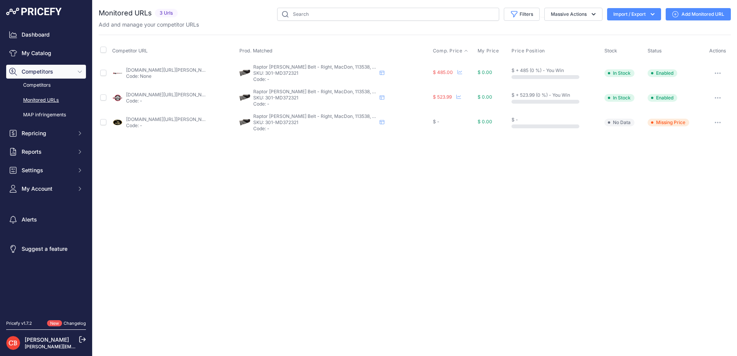
click at [441, 50] on span "Comp. Price" at bounding box center [448, 51] width 30 height 6
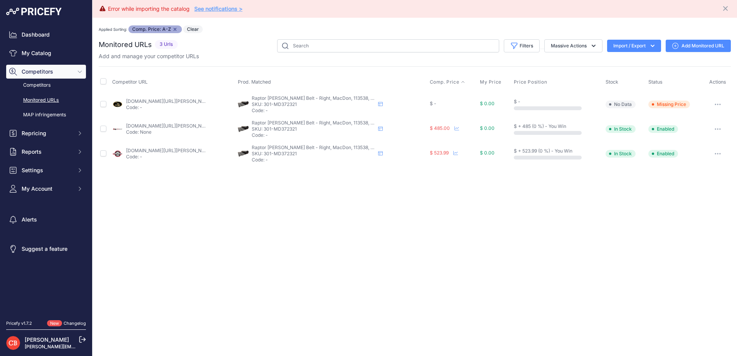
click at [380, 195] on div "Error while importing the catalog See notifications > Close You are not connect…" at bounding box center [415, 178] width 644 height 356
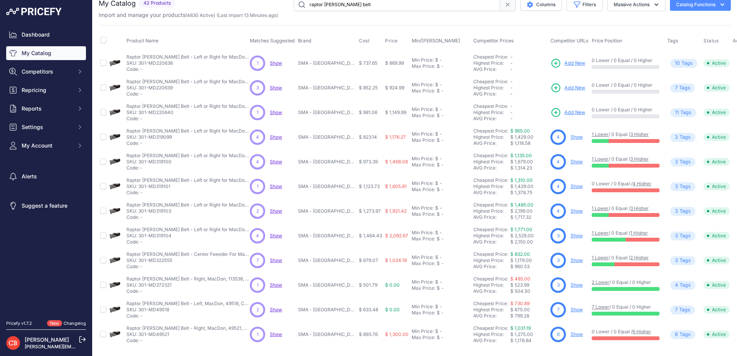
scroll to position [39, 0]
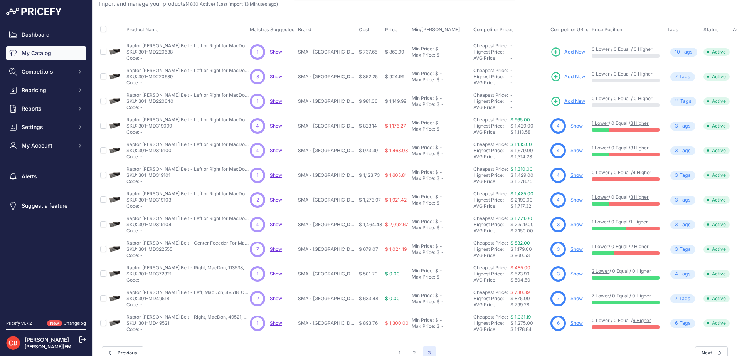
drag, startPoint x: 572, startPoint y: 298, endPoint x: 333, endPoint y: 235, distance: 246.6
click at [572, 298] on link "Show" at bounding box center [576, 299] width 12 height 6
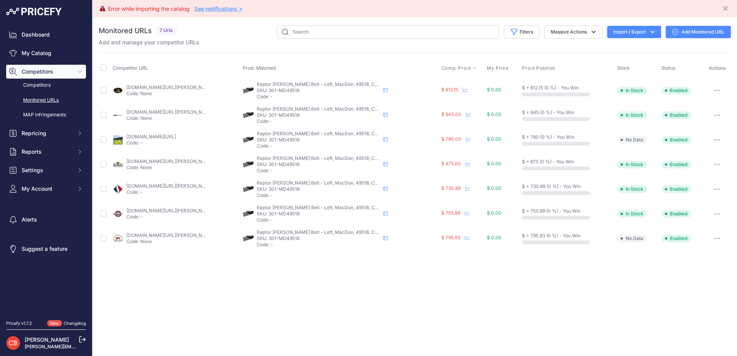
click at [464, 66] on span "Comp. Price" at bounding box center [456, 68] width 30 height 6
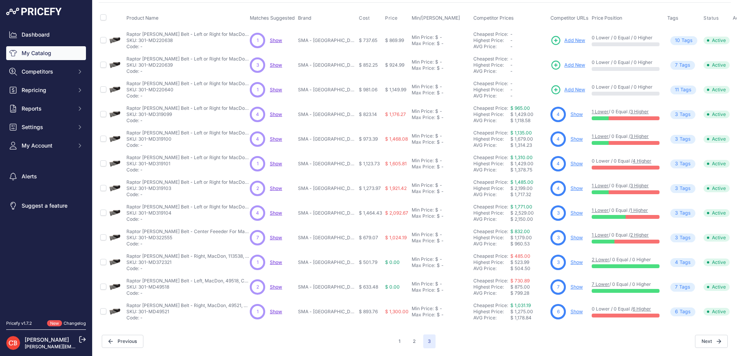
scroll to position [56, 0]
click at [571, 309] on link "Show" at bounding box center [576, 312] width 12 height 6
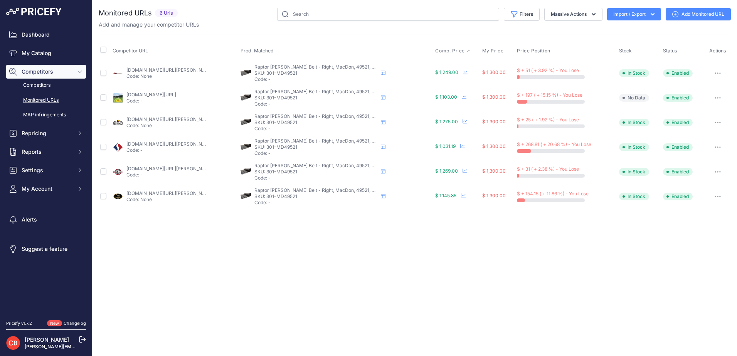
click at [455, 52] on span "Comp. Price" at bounding box center [450, 51] width 30 height 6
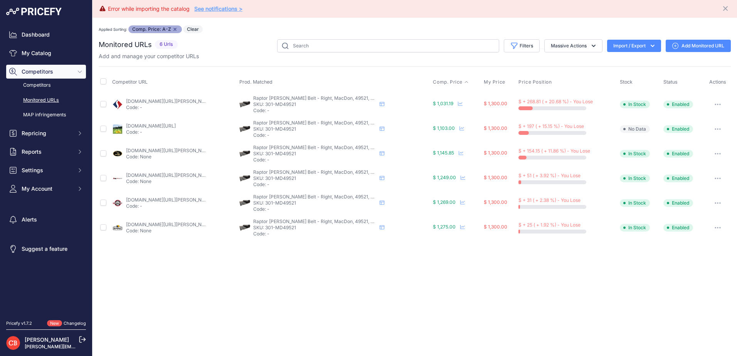
click at [423, 275] on div "Error while importing the catalog See notifications > Close You are not connect…" at bounding box center [415, 178] width 644 height 356
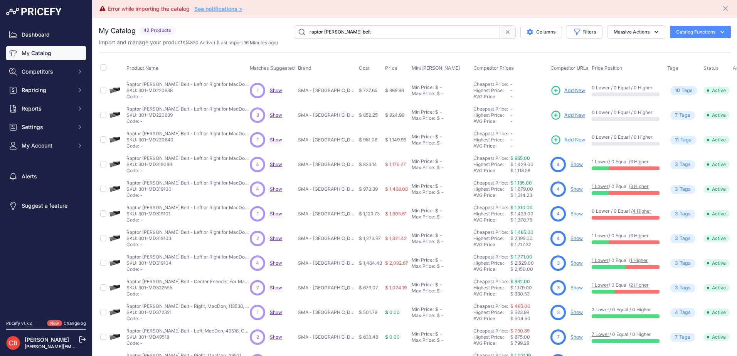
drag, startPoint x: 572, startPoint y: 90, endPoint x: 525, endPoint y: 103, distance: 48.9
click at [572, 90] on span "Add New" at bounding box center [574, 90] width 21 height 7
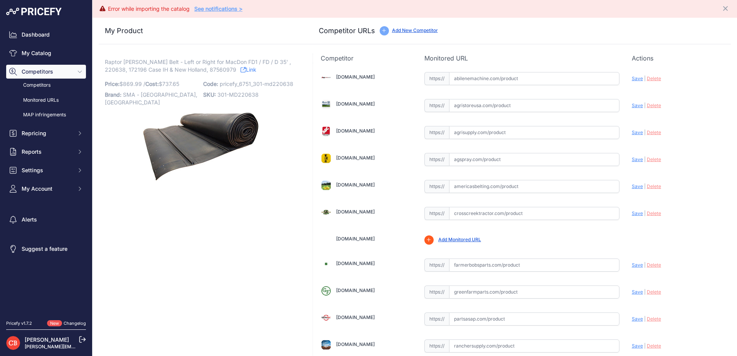
click at [194, 70] on span "Raptor Draper Belt - Left or Right for MacDon FD1 / FD / D 35' , 220638, 172196…" at bounding box center [198, 66] width 186 height 18
copy p "87560979"
click at [459, 76] on input "text" at bounding box center [534, 78] width 170 height 13
paste input "https://www.abilenemachine.com/draper-belt-heavy-duty-am87560979"
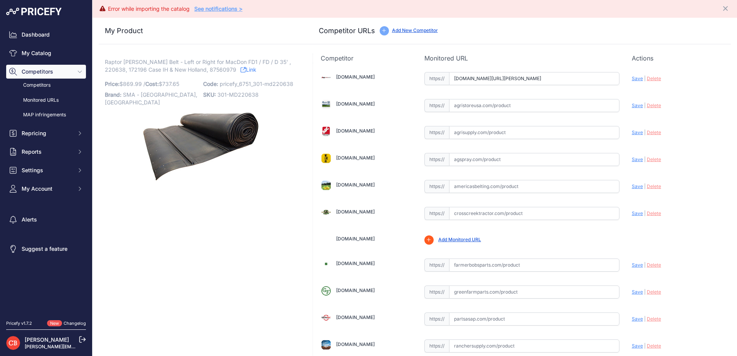
click at [633, 79] on span "Save" at bounding box center [637, 79] width 11 height 6
type input "https://www.abilenemachine.com/draper-belt-heavy-duty-am87560979?prirule_jdsnik…"
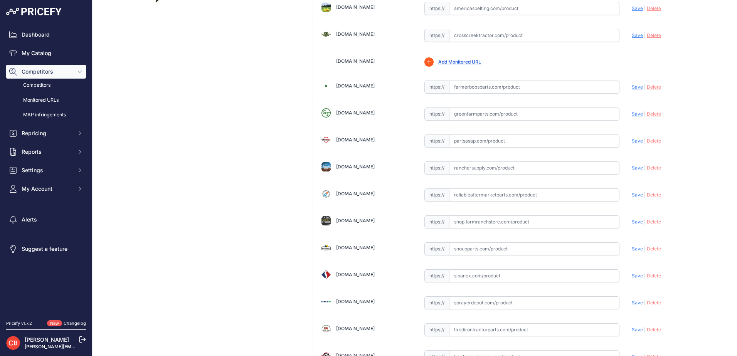
scroll to position [193, 0]
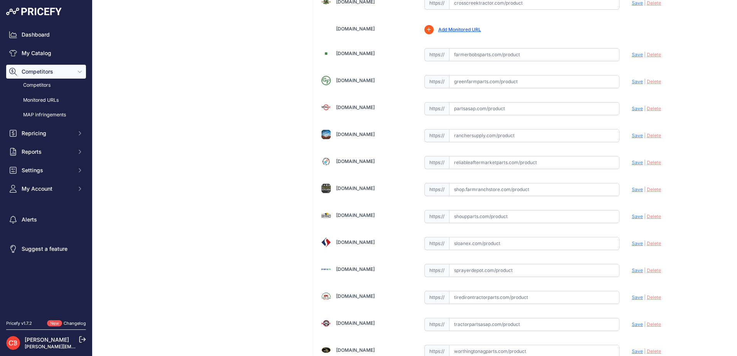
click at [463, 244] on input "text" at bounding box center [534, 243] width 170 height 13
paste input "https://www.sloanex.com/172196-flex-draper-belt-41-6-x-337-24-1-ply-raptor-fits…"
click at [633, 243] on span "Save" at bounding box center [637, 244] width 11 height 6
type input "https://www.sloanex.com/172196-flex-draper-belt-41-6-x-337-24-1-ply-raptor-fits…"
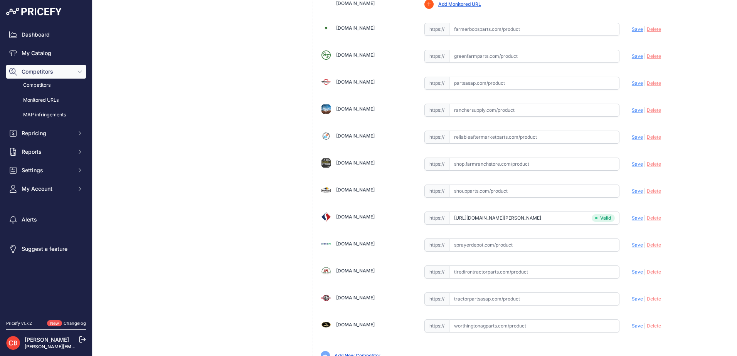
scroll to position [231, 0]
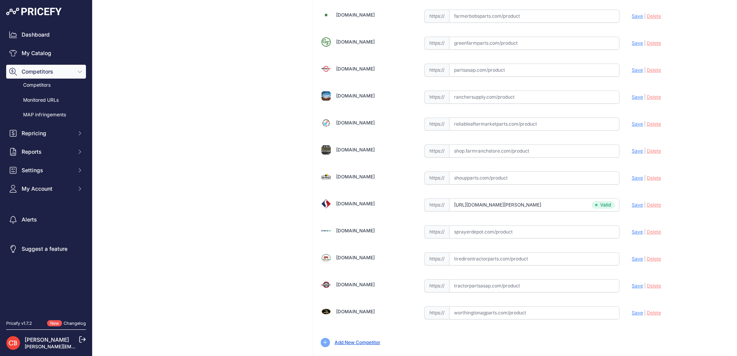
click at [450, 284] on input "text" at bounding box center [534, 285] width 170 height 13
paste input "https://www.tractorpartsasap.com/belt-draper-side-single-v-guide-new-case-ih-12…"
click at [632, 286] on span "Save" at bounding box center [637, 286] width 11 height 6
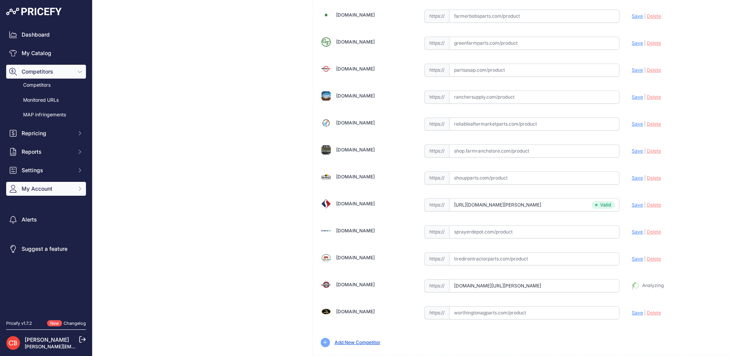
type input "https://www.tractorpartsasap.com/belt-draper-side-single-v-guide-new-case-ih-12…"
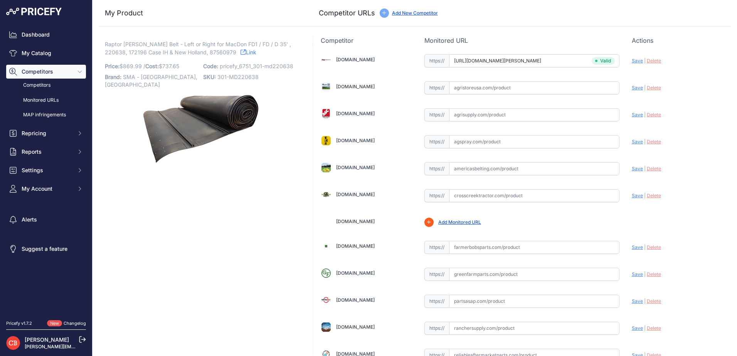
click at [199, 50] on span "Raptor Draper Belt - Left or Right for MacDon FD1 / FD / D 35' , 220638, 172196…" at bounding box center [198, 48] width 186 height 18
copy p "87560979"
click at [471, 136] on input "text" at bounding box center [534, 141] width 170 height 13
click at [475, 165] on input "text" at bounding box center [534, 168] width 170 height 13
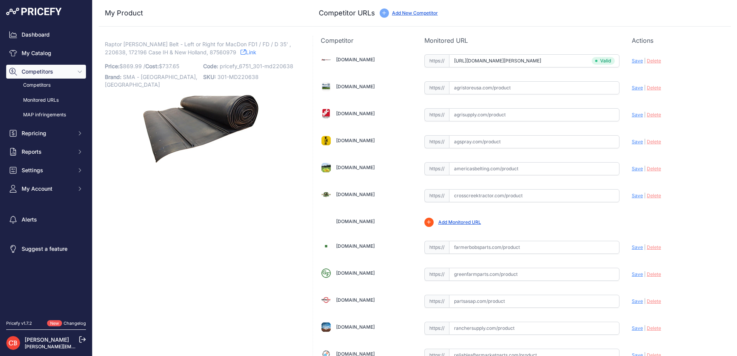
paste input "https://www.americasbelting.com/macdon-fd70-hh-1009272-4"
click at [632, 168] on span "Save" at bounding box center [637, 169] width 11 height 6
type input "https://www.americasbelting.com/macdon-fd70-hh-1009272-4?prirule_jdsnikfkfjsd=6…"
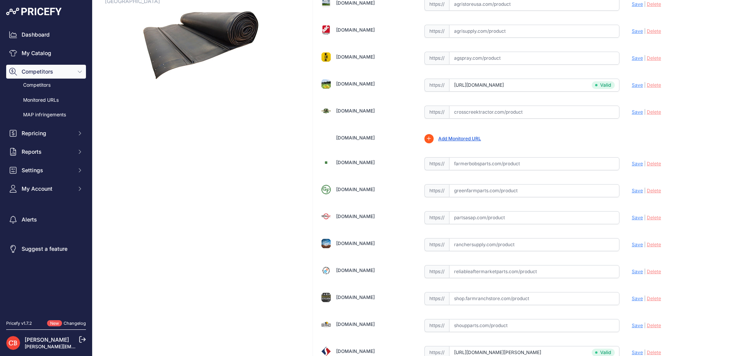
scroll to position [253, 0]
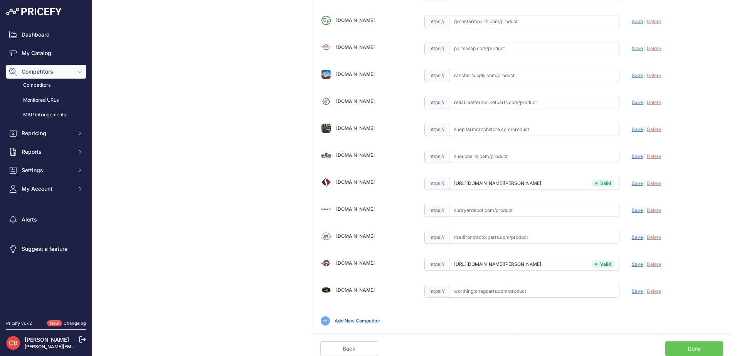
click at [472, 158] on input "text" at bounding box center [534, 156] width 170 height 13
paste input "https://www.shoupparts.com/sh272196-draper-belt/"
click at [634, 156] on span "Save" at bounding box center [637, 156] width 11 height 6
type input "https://www.shoupparts.com/sh272196-draper-belt/?prirule_jdsnikfkfjsd=6751"
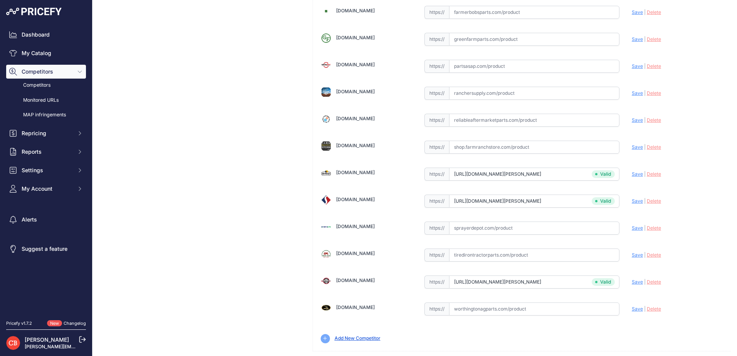
scroll to position [271, 0]
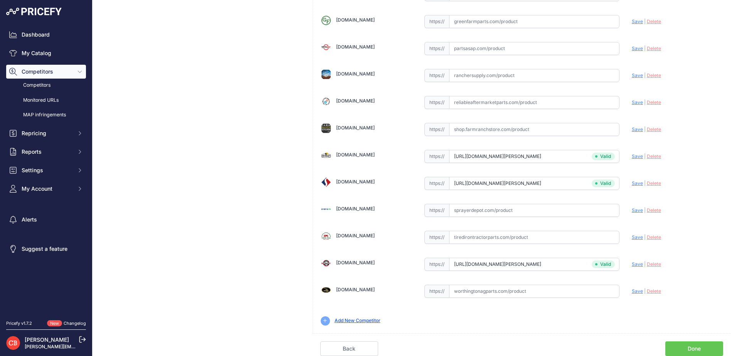
click at [686, 348] on link "Done" at bounding box center [694, 349] width 58 height 15
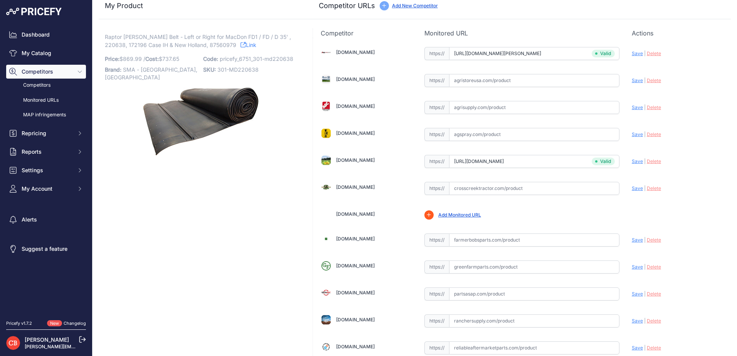
scroll to position [0, 0]
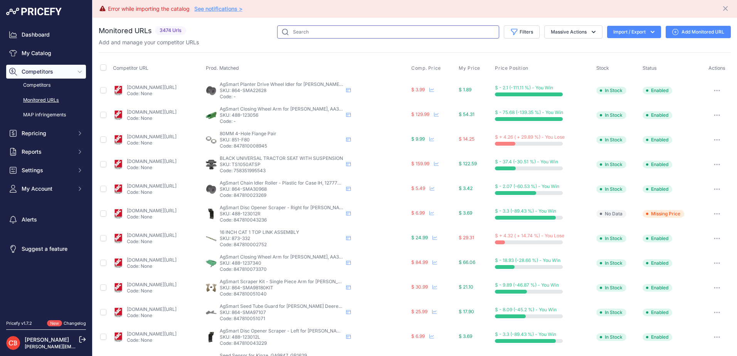
click at [338, 35] on input "text" at bounding box center [388, 31] width 222 height 13
type input "raptor [PERSON_NAME] belt"
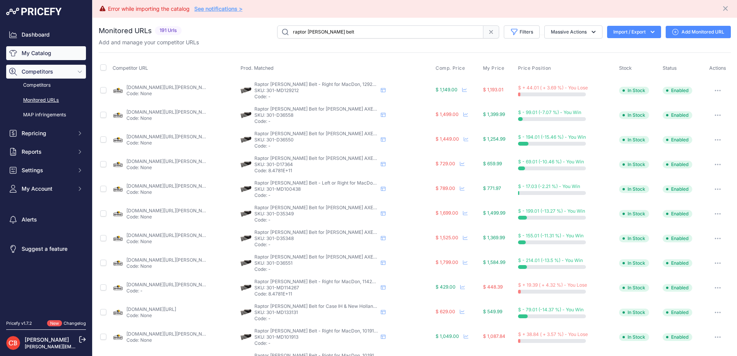
click at [50, 54] on link "My Catalog" at bounding box center [46, 53] width 80 height 14
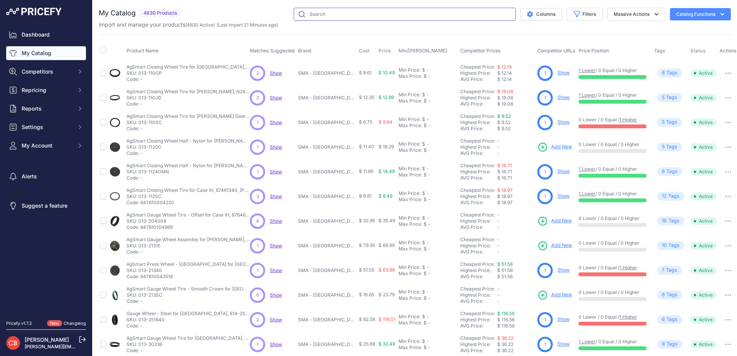
click at [324, 12] on input "text" at bounding box center [405, 14] width 222 height 13
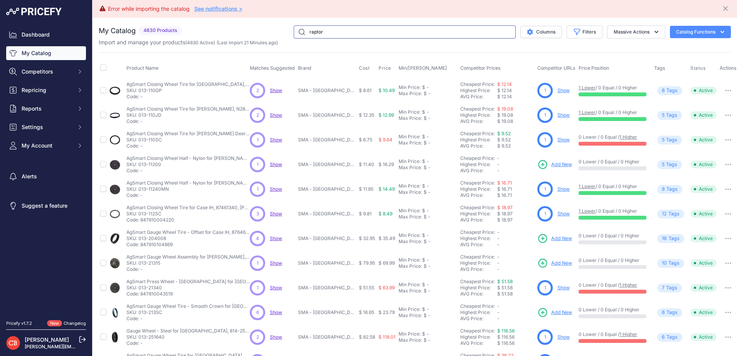
type input "raptor"
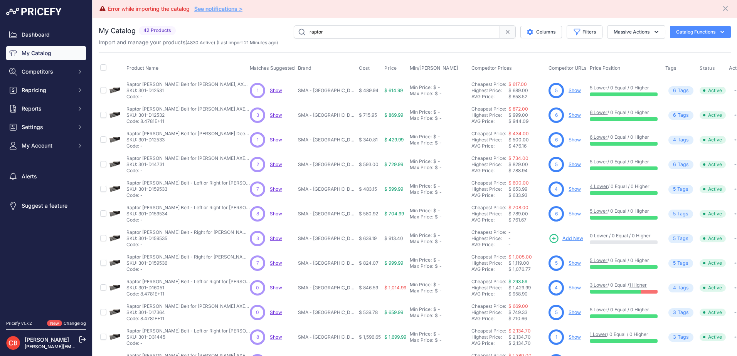
click at [567, 239] on span "Add New" at bounding box center [572, 238] width 21 height 7
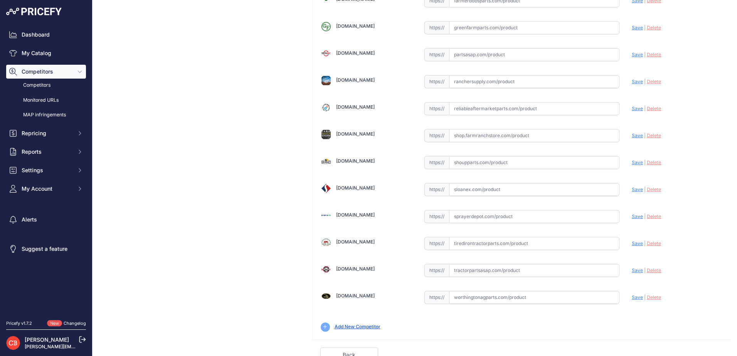
scroll to position [270, 0]
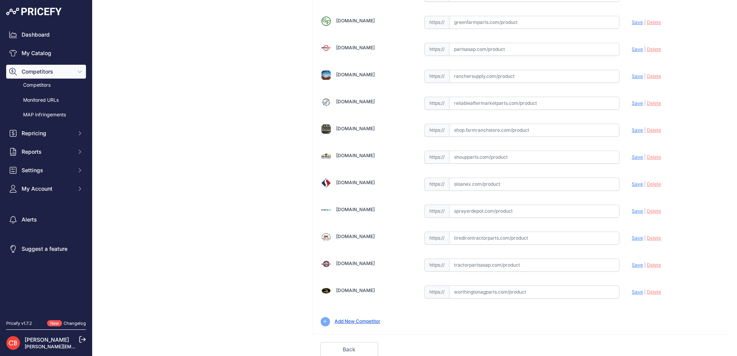
click at [464, 264] on input "text" at bounding box center [534, 265] width 170 height 13
paste input "https://www.tractorpartsasap.com/draper-belt-left-hand-side-new-john-deere-1292…"
click at [632, 264] on span "Save" at bounding box center [637, 265] width 11 height 6
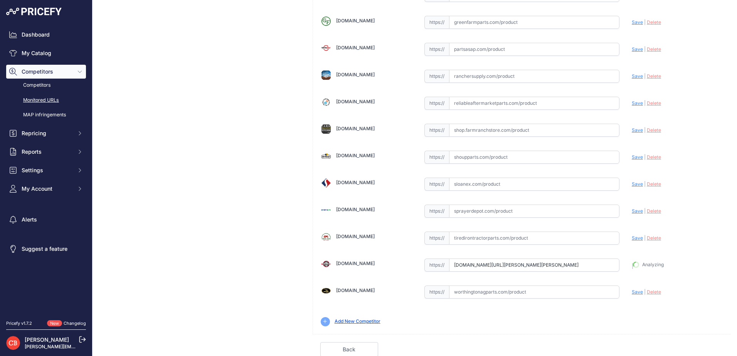
type input "https://www.tractorpartsasap.com/draper-belt-left-hand-side-new-john-deere-1292…"
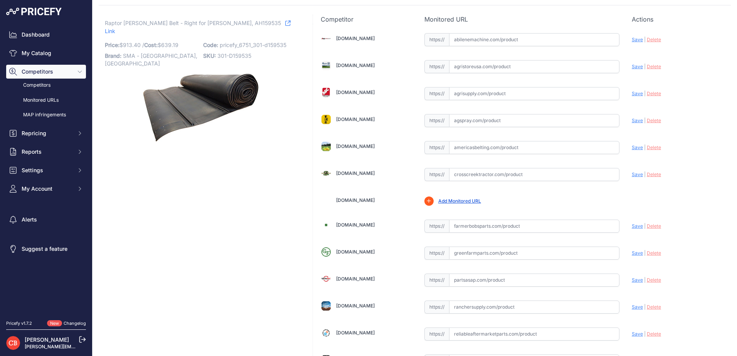
click at [452, 146] on input "text" at bounding box center [534, 147] width 170 height 13
paste input "https://www.americasbelting.com/john-deere-936d-hh-1009243"
click at [632, 146] on span "Save" at bounding box center [637, 148] width 11 height 6
type input "https://www.americasbelting.com/john-deere-936d-hh-1009243?prirule_jdsnikfkfjsd…"
click at [462, 39] on input "text" at bounding box center [534, 39] width 170 height 13
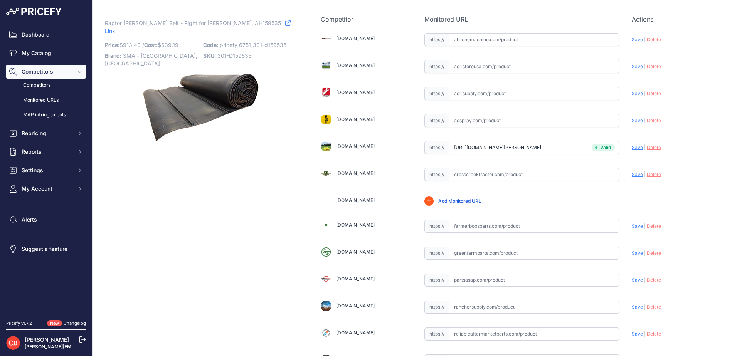
paste input "https://www.abilenemachine.com/draper-belt-heavy-duty-amah159535"
click at [632, 40] on span "Save" at bounding box center [637, 40] width 11 height 6
type input "https://www.abilenemachine.com/draper-belt-heavy-duty-amah159535?prirule_jdsnik…"
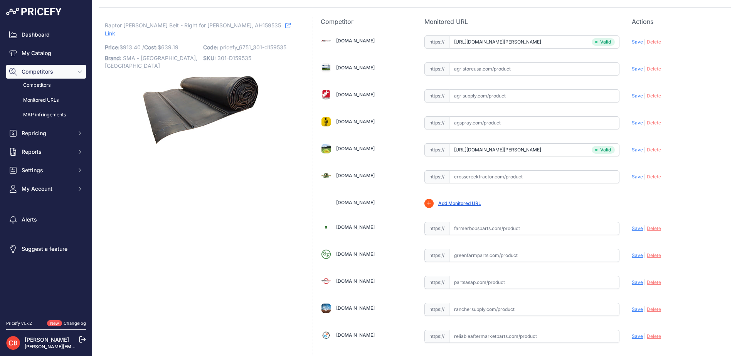
scroll to position [0, 0]
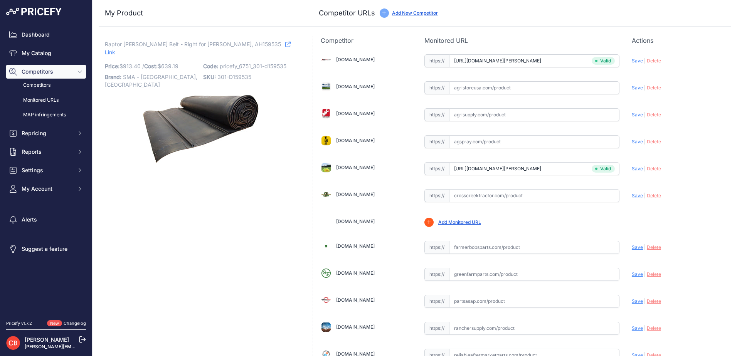
click at [241, 181] on div "Raptor Draper Belt - Right for John Deere, AH159535 Link Price: $ 913.40 /" at bounding box center [201, 322] width 205 height 573
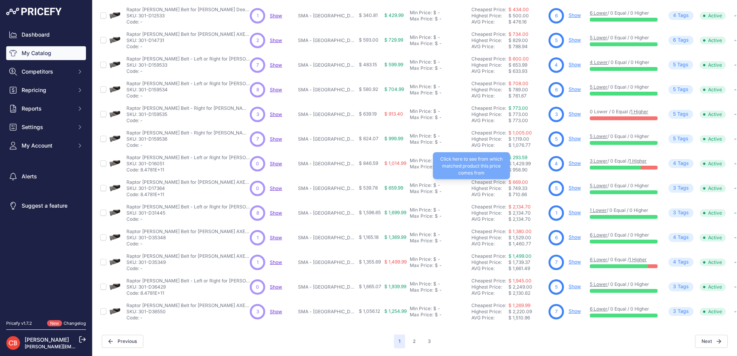
scroll to position [130, 0]
drag, startPoint x: 503, startPoint y: 333, endPoint x: 508, endPoint y: 331, distance: 5.6
click at [503, 335] on div "Next" at bounding box center [582, 341] width 292 height 13
click at [570, 210] on link "Show" at bounding box center [575, 213] width 12 height 6
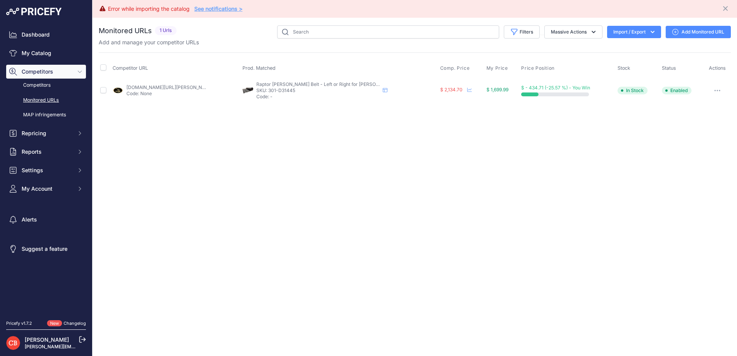
click at [682, 33] on link "Add Monitored URL" at bounding box center [698, 32] width 65 height 12
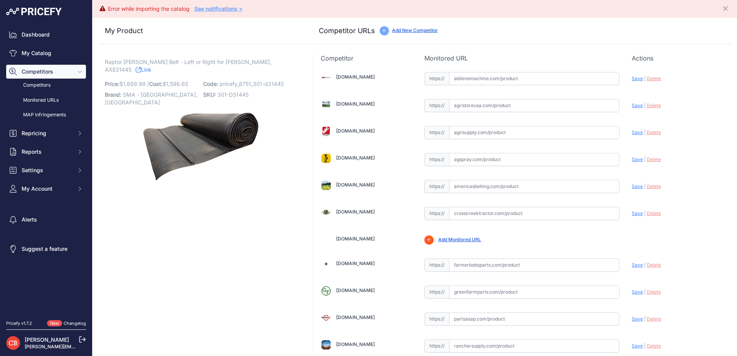
click at [467, 181] on input "text" at bounding box center [534, 186] width 170 height 13
paste input "[URL][DOMAIN_NAME][PERSON_NAME]"
click at [632, 185] on span "Save" at bounding box center [637, 186] width 11 height 6
type input "[URL][DOMAIN_NAME][PERSON_NAME]"
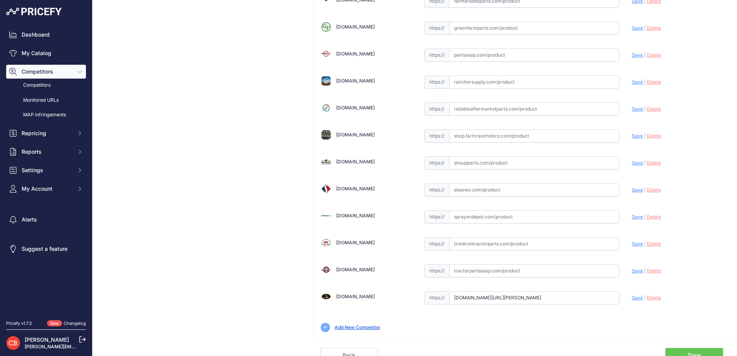
scroll to position [253, 0]
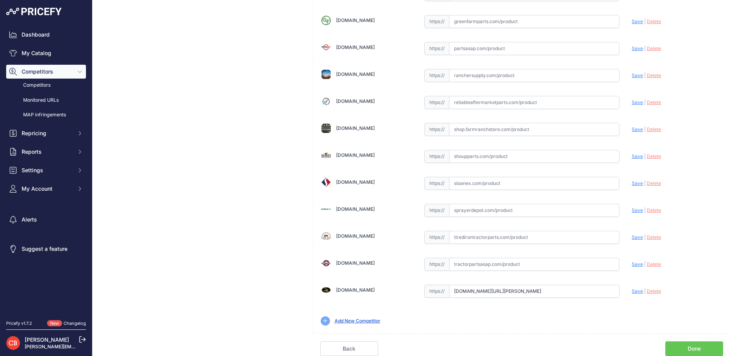
click at [451, 183] on input "text" at bounding box center [534, 183] width 170 height 13
paste input "[URL][DOMAIN_NAME][PERSON_NAME][PERSON_NAME]"
click at [632, 184] on span "Save" at bounding box center [637, 183] width 11 height 6
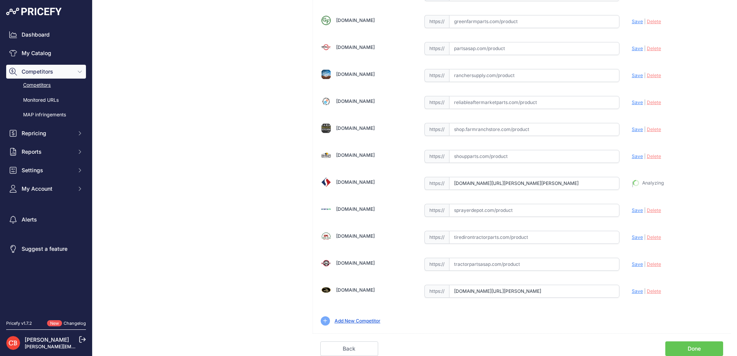
type input "[URL][DOMAIN_NAME][PERSON_NAME][PERSON_NAME]"
drag, startPoint x: 469, startPoint y: 152, endPoint x: 466, endPoint y: 158, distance: 6.7
click at [467, 155] on input "text" at bounding box center [534, 156] width 170 height 13
paste input "[URL][DOMAIN_NAME][PERSON_NAME]"
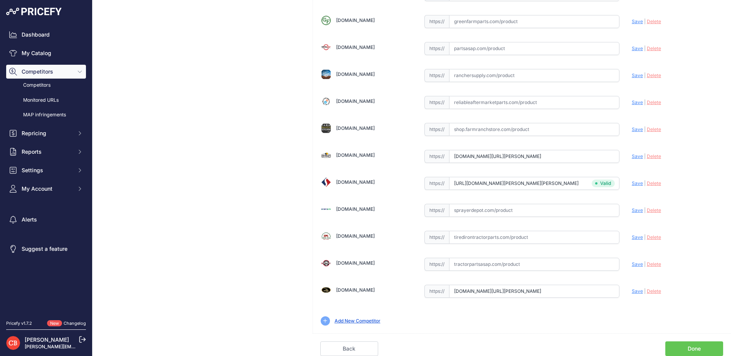
click at [633, 157] on span "Save" at bounding box center [637, 156] width 11 height 6
type input "https://www.shoupparts.com/sh41445-draper-belt/?prirule_jdsnikfkfjsd=6751"
click at [461, 266] on input "text" at bounding box center [534, 264] width 170 height 13
paste input "https://www.tractorpartsasap.com/belt-side-draper-new-john-deere-axe31445-16551…"
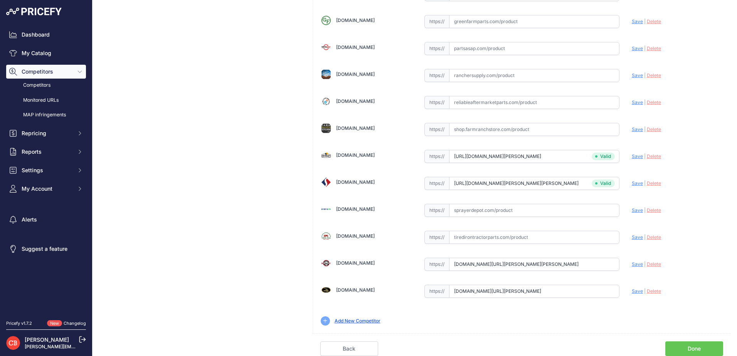
click at [634, 266] on span "Save" at bounding box center [637, 264] width 11 height 6
type input "https://www.tractorpartsasap.com/belt-side-draper-new-john-deere-axe31445-16551…"
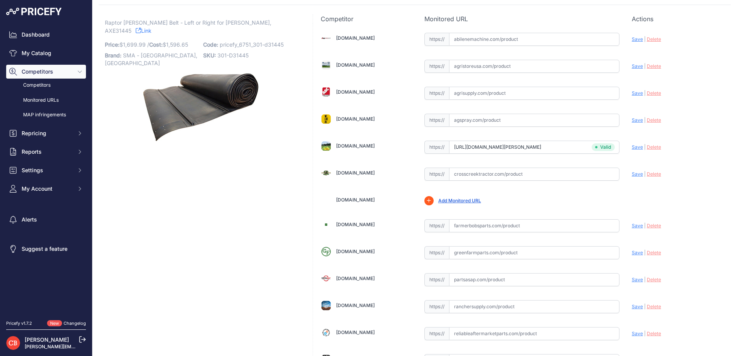
click at [517, 38] on input "text" at bounding box center [534, 39] width 170 height 13
paste input "https://www.abilenemachine.com/endless-draper-belt-amaxe31445"
click at [635, 39] on span "Save" at bounding box center [637, 39] width 11 height 6
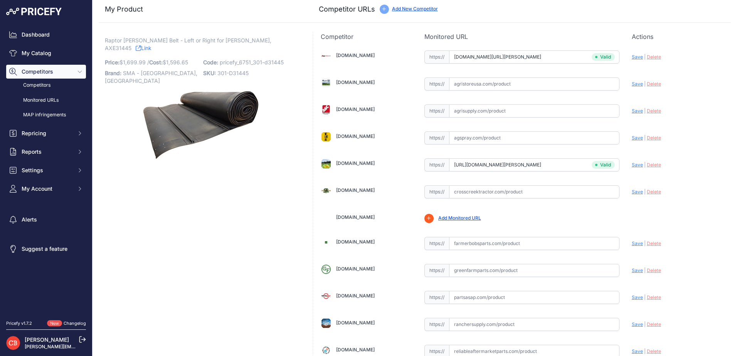
type input "https://www.abilenemachine.com/endless-draper-belt-amaxe31445?prirule_jdsnikfkf…"
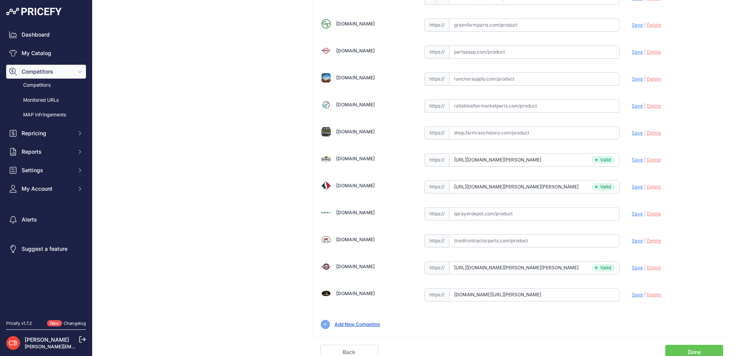
scroll to position [253, 0]
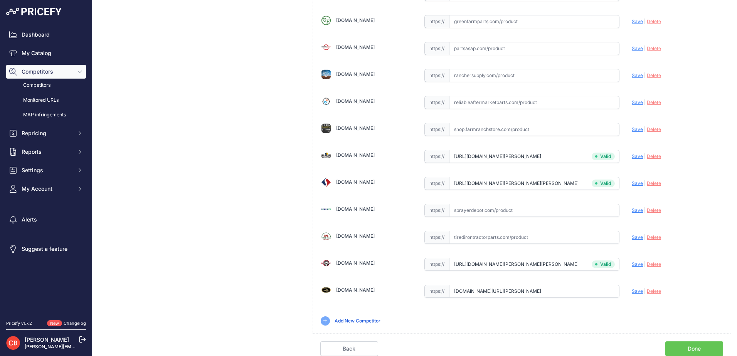
click at [684, 343] on link "Done" at bounding box center [694, 349] width 58 height 15
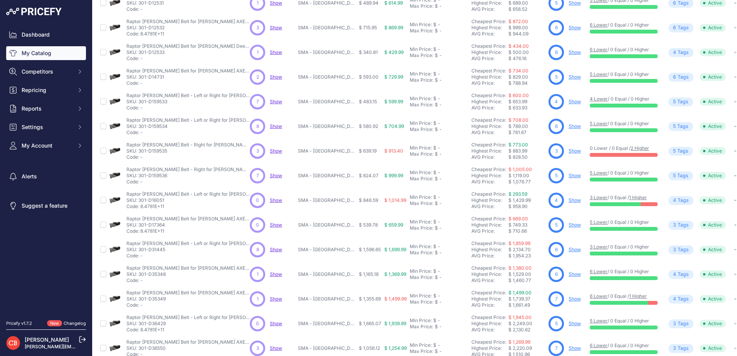
scroll to position [130, 0]
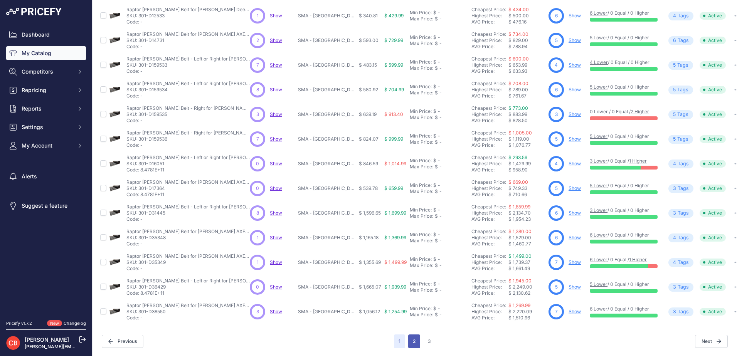
click at [416, 335] on button "2" at bounding box center [414, 342] width 12 height 14
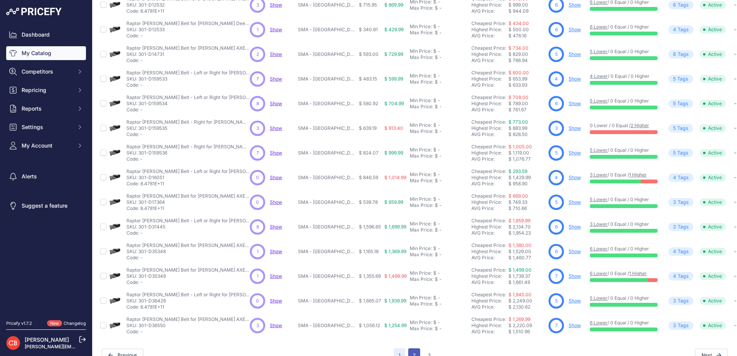
scroll to position [150, 0]
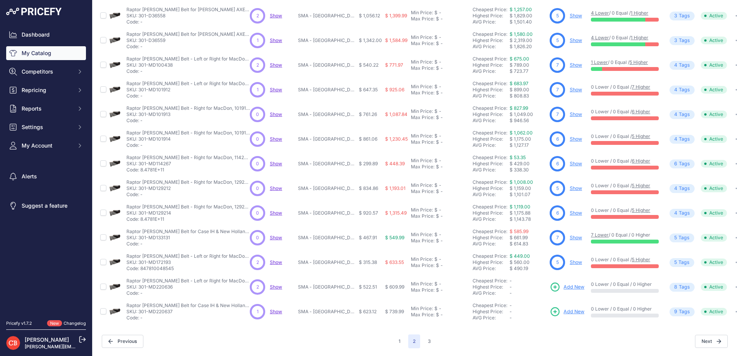
scroll to position [130, 0]
click at [427, 339] on button "3" at bounding box center [429, 342] width 12 height 14
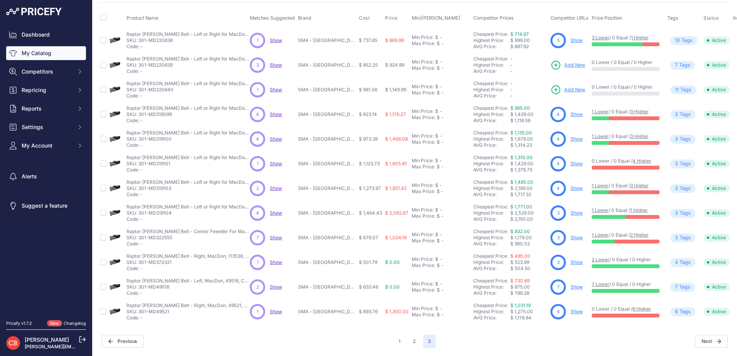
scroll to position [56, 0]
drag, startPoint x: 426, startPoint y: 338, endPoint x: 650, endPoint y: 330, distance: 223.3
click at [650, 335] on div "Next" at bounding box center [582, 341] width 292 height 13
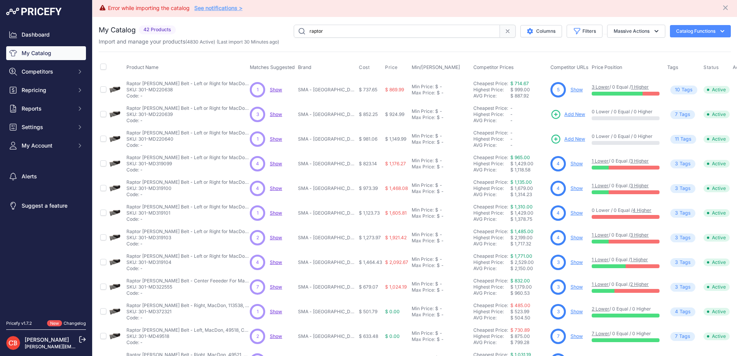
scroll to position [0, 0]
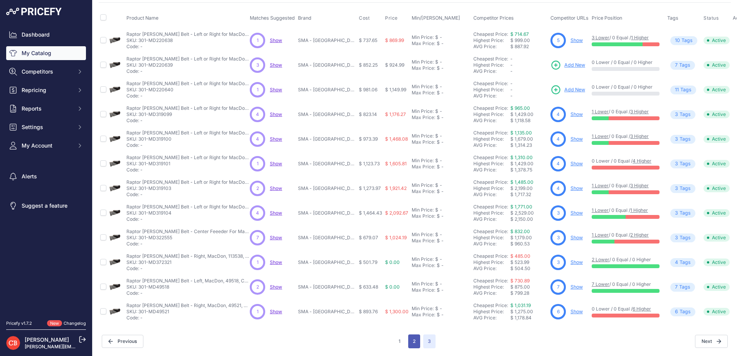
click at [414, 337] on button "2" at bounding box center [414, 342] width 12 height 14
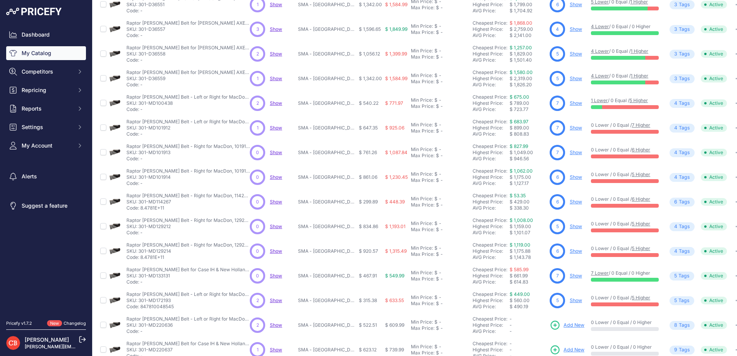
scroll to position [130, 0]
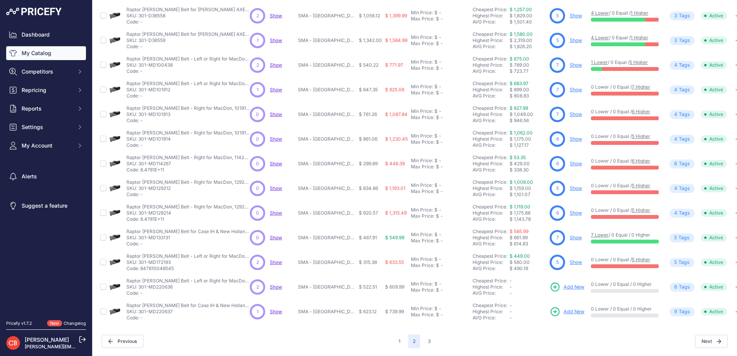
click at [565, 284] on span "Add New" at bounding box center [574, 287] width 21 height 7
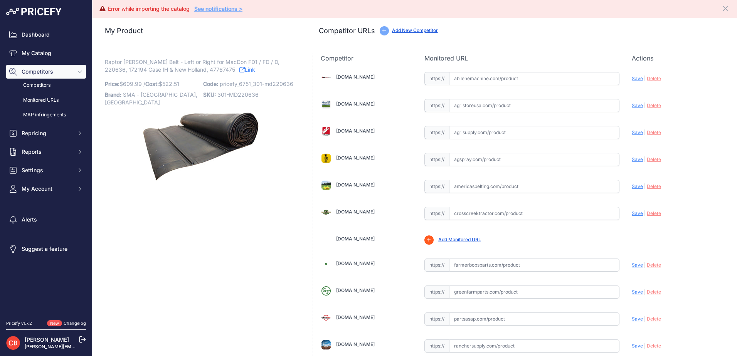
click at [470, 144] on div "[DOMAIN_NAME] Valid | |" at bounding box center [522, 333] width 418 height 541
click at [464, 187] on input "text" at bounding box center [534, 186] width 170 height 13
paste input "[URL][DOMAIN_NAME]"
click at [633, 186] on span "Save" at bounding box center [637, 186] width 11 height 6
type input "[URL][DOMAIN_NAME]"
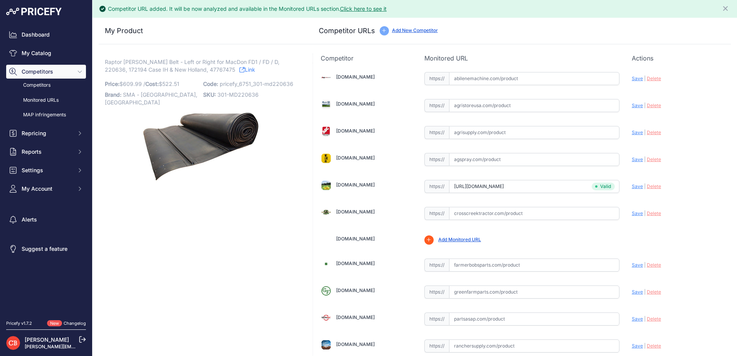
click at [633, 186] on span "Save" at bounding box center [637, 186] width 11 height 6
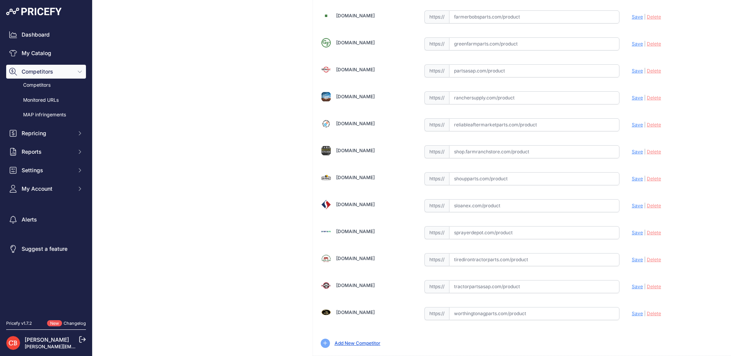
scroll to position [231, 0]
click at [462, 207] on input "text" at bounding box center [534, 205] width 170 height 13
paste input "[URL][DOMAIN_NAME][PERSON_NAME]"
click at [632, 205] on span "Save" at bounding box center [637, 205] width 11 height 6
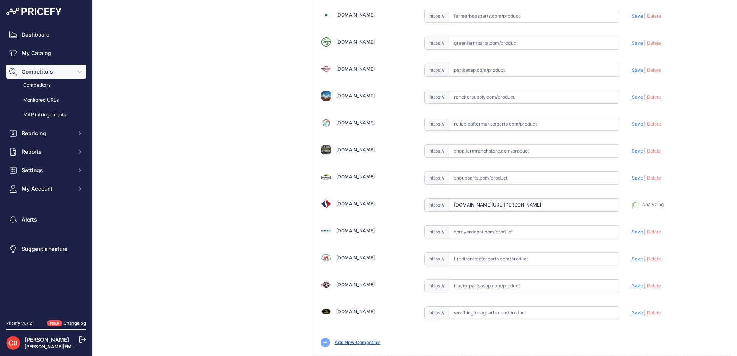
type input "[URL][DOMAIN_NAME][PERSON_NAME]"
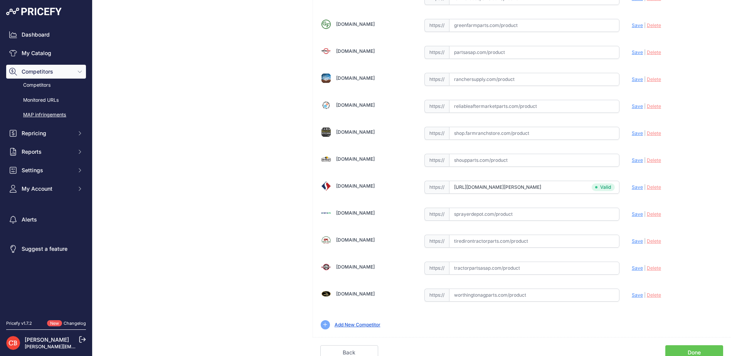
scroll to position [231, 0]
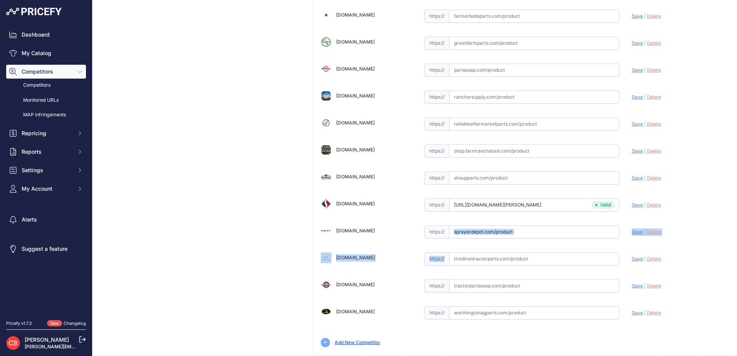
click at [462, 274] on div "[DOMAIN_NAME] Valid | |" at bounding box center [522, 84] width 418 height 541
drag, startPoint x: 462, startPoint y: 274, endPoint x: 461, endPoint y: 282, distance: 7.7
click at [461, 277] on div "[DOMAIN_NAME] Valid | |" at bounding box center [522, 84] width 418 height 541
click at [460, 285] on input "text" at bounding box center [534, 285] width 170 height 13
paste input "[URL][DOMAIN_NAME][PERSON_NAME]"
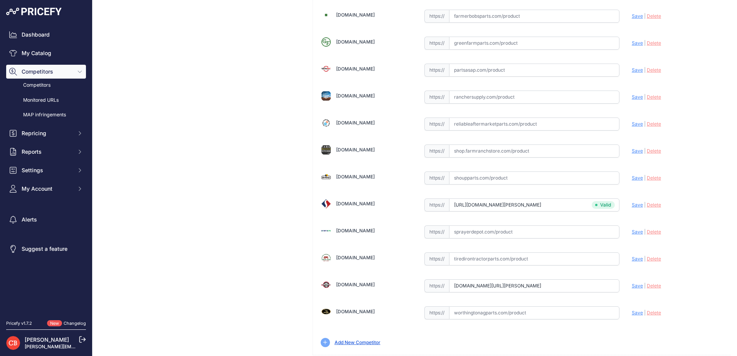
scroll to position [0, 0]
click at [632, 284] on span "Save" at bounding box center [637, 286] width 11 height 6
type input "[URL][DOMAIN_NAME][PERSON_NAME]"
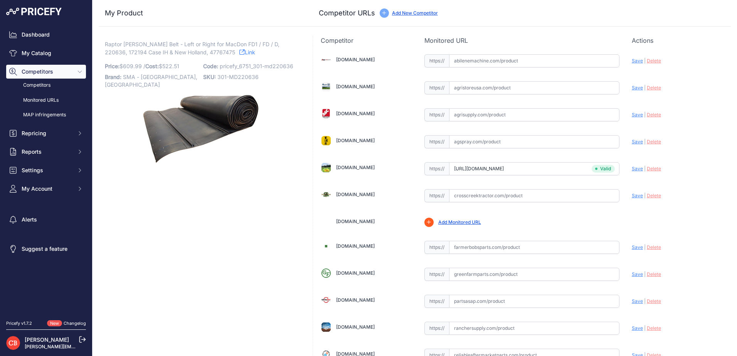
click at [490, 61] on input "text" at bounding box center [534, 60] width 170 height 13
paste input "[URL][DOMAIN_NAME][PERSON_NAME]"
click at [632, 59] on span "Save" at bounding box center [637, 61] width 11 height 6
type input "[URL][DOMAIN_NAME][PERSON_NAME]"
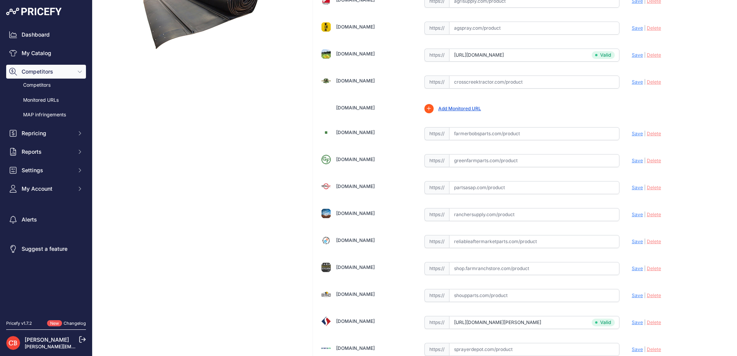
scroll to position [231, 0]
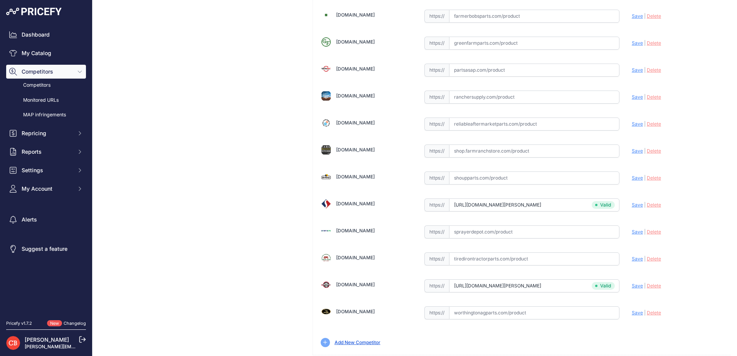
click at [548, 182] on input "text" at bounding box center [534, 178] width 170 height 13
paste input "[URL][DOMAIN_NAME][PERSON_NAME]"
click at [633, 178] on span "Save" at bounding box center [637, 178] width 11 height 6
type input "[URL][DOMAIN_NAME][PERSON_NAME]"
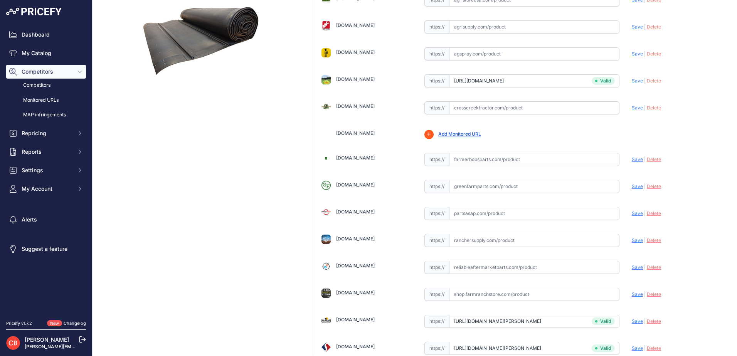
scroll to position [0, 0]
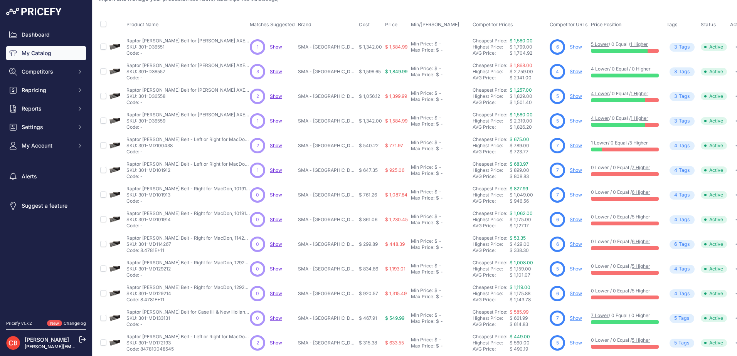
scroll to position [130, 0]
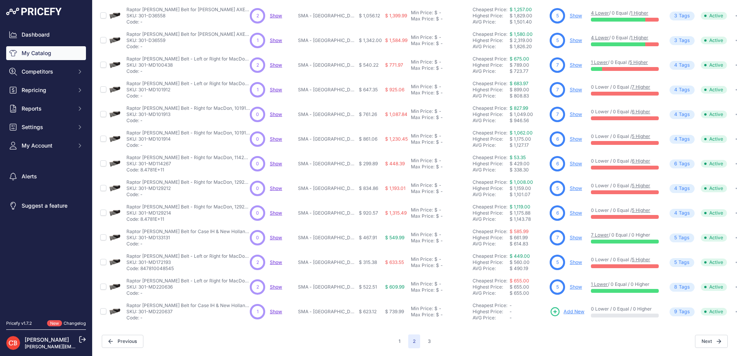
drag, startPoint x: 176, startPoint y: 281, endPoint x: 148, endPoint y: 282, distance: 27.8
click at [148, 284] on p "SKU: 301-MD220636" at bounding box center [187, 287] width 123 height 6
copy p "MD220636"
click at [569, 308] on span "Add New" at bounding box center [574, 311] width 21 height 7
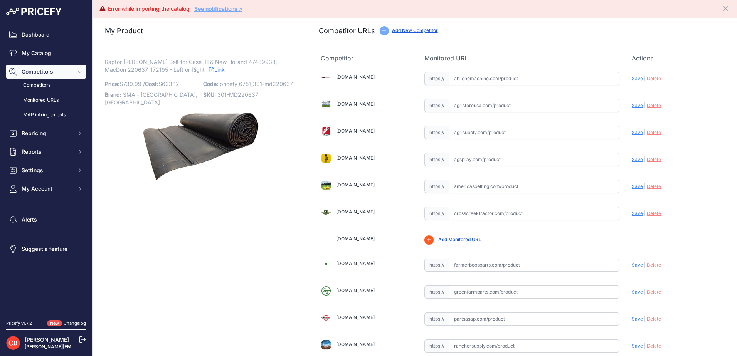
click at [136, 53] on div "My Product Competitor URLs Price: 739.99" at bounding box center [415, 322] width 632 height 609
copy span "[PERSON_NAME]"
click at [163, 63] on span "Raptor [PERSON_NAME] Belt for Case IH & New Holland 47489938, MacDon 220637, 17…" at bounding box center [191, 66] width 172 height 18
drag, startPoint x: 468, startPoint y: 115, endPoint x: 481, endPoint y: 160, distance: 46.2
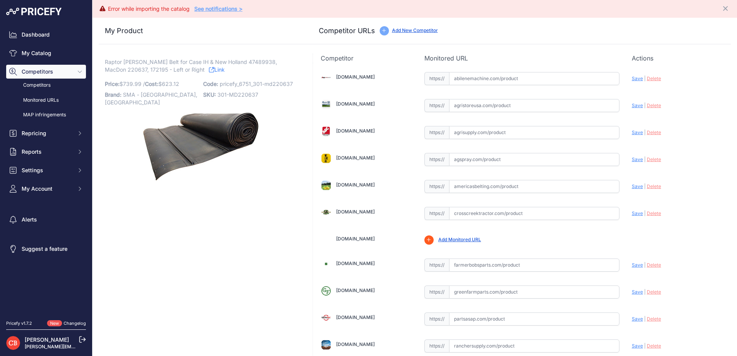
click at [468, 115] on div "[DOMAIN_NAME] Valid | |" at bounding box center [522, 333] width 418 height 541
click at [473, 183] on input "text" at bounding box center [534, 186] width 170 height 13
paste input "https://www.americasbelting.com/macdon-fd70-hh-1009271-4"
click at [632, 186] on span "Save" at bounding box center [637, 186] width 11 height 6
type input "https://www.americasbelting.com/macdon-fd70-hh-1009271-4?prirule_jdsnikfkfjsd=6…"
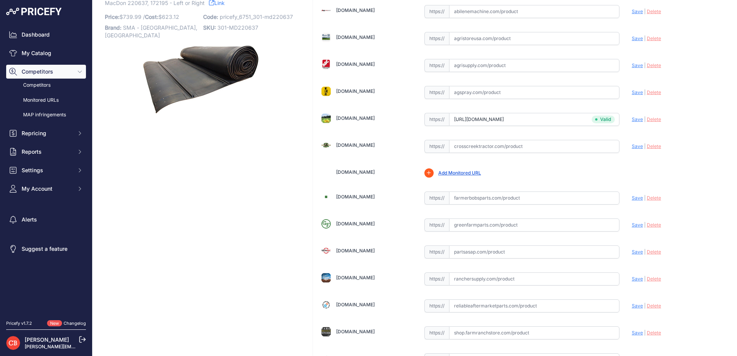
scroll to position [193, 0]
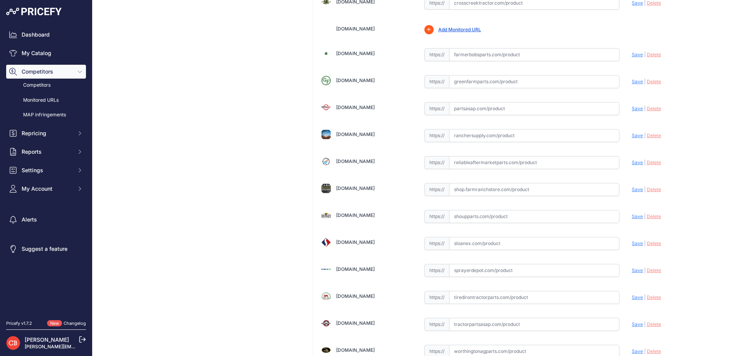
click at [468, 219] on input "text" at bounding box center [534, 216] width 170 height 13
paste input "https://www.shoupparts.com/sh272195-draper-belt/"
click at [632, 216] on span "Save" at bounding box center [637, 217] width 11 height 6
type input "https://www.shoupparts.com/sh272195-draper-belt/?prirule_jdsnikfkfjsd=6751"
click at [466, 246] on input "text" at bounding box center [534, 243] width 170 height 13
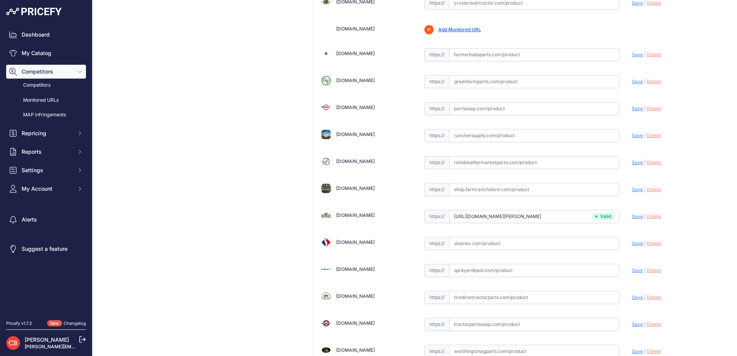
paste input "https://www.sloanex.com/172195-flex-draper-belt-41-6-x-277-24-1-ply-raptor-fits…"
click at [632, 244] on span "Save" at bounding box center [637, 244] width 11 height 6
type input "https://www.sloanex.com/172195-flex-draper-belt-41-6-x-277-24-1-ply-raptor-fits…"
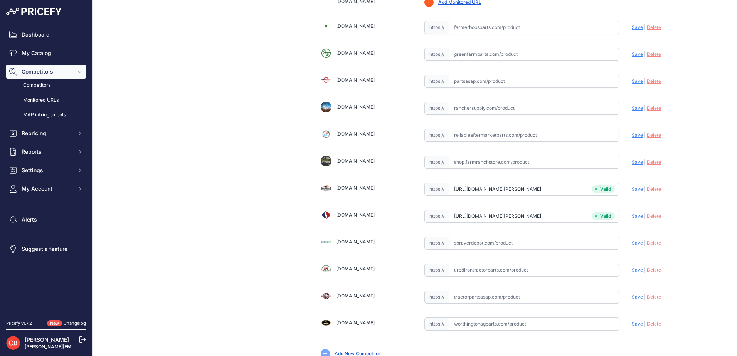
scroll to position [253, 0]
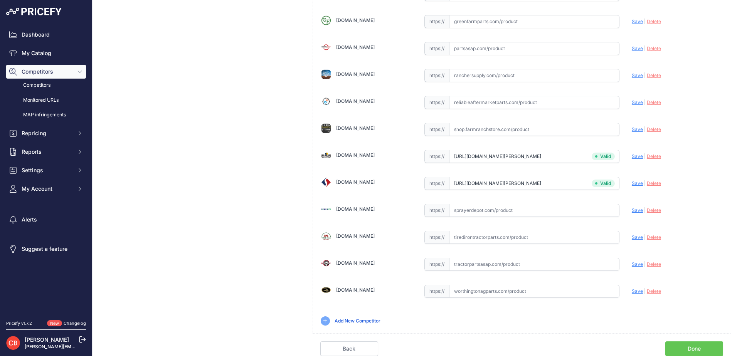
click at [467, 267] on input "text" at bounding box center [534, 264] width 170 height 13
paste input "https://www.tractorpartsasap.com/draper-belt-side-single-v-guide-new-case-ih-12…"
click at [632, 263] on span "Save" at bounding box center [637, 264] width 11 height 6
type input "https://www.tractorpartsasap.com/draper-belt-side-single-v-guide-new-case-ih-12…"
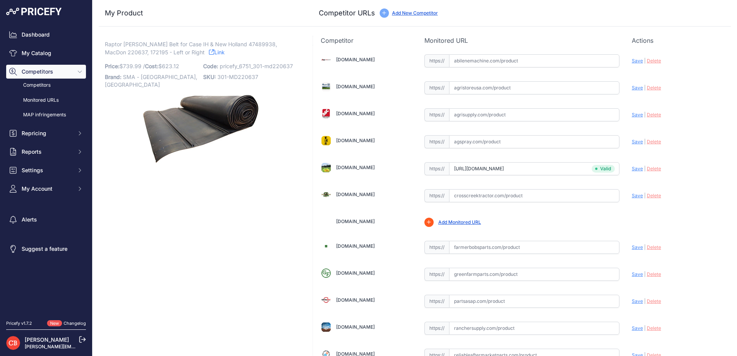
click at [492, 66] on input "text" at bounding box center [534, 60] width 170 height 13
paste input "https://www.abilenemachine.com/draper-belt-heavy-duty-am47489938"
click at [634, 59] on span "Save" at bounding box center [637, 61] width 11 height 6
type input "https://www.abilenemachine.com/draper-belt-heavy-duty-am47489938?prirule_jdsnik…"
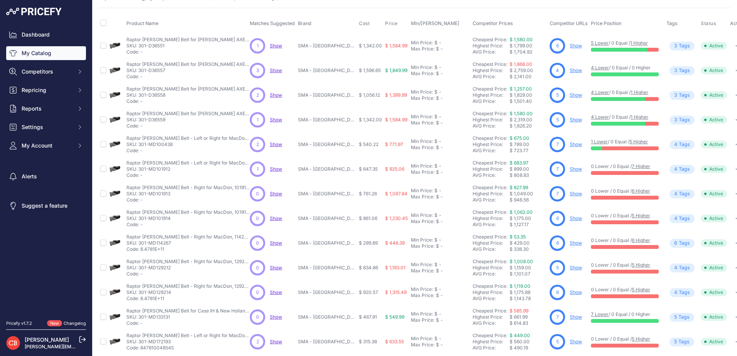
scroll to position [130, 0]
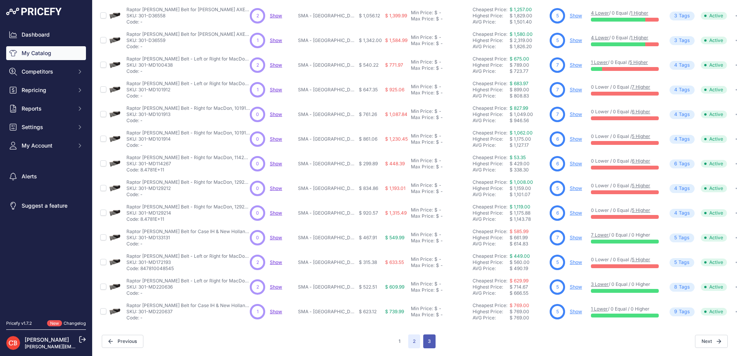
click at [426, 337] on button "3" at bounding box center [429, 342] width 12 height 14
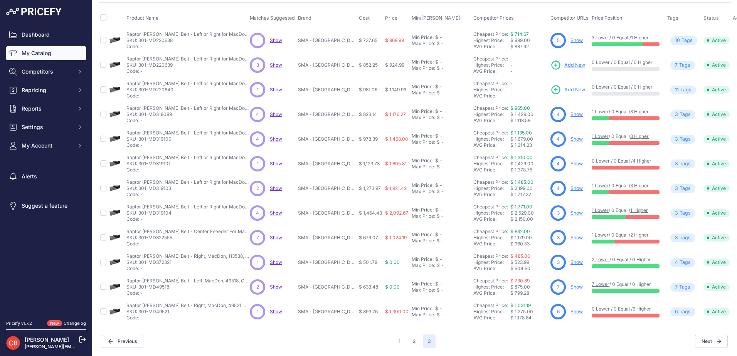
scroll to position [56, 0]
drag, startPoint x: 653, startPoint y: 35, endPoint x: 584, endPoint y: 348, distance: 320.1
click at [584, 348] on div "You are not connected to the internet. My Catalog" at bounding box center [415, 162] width 632 height 389
click at [574, 62] on span "Add New" at bounding box center [574, 65] width 21 height 7
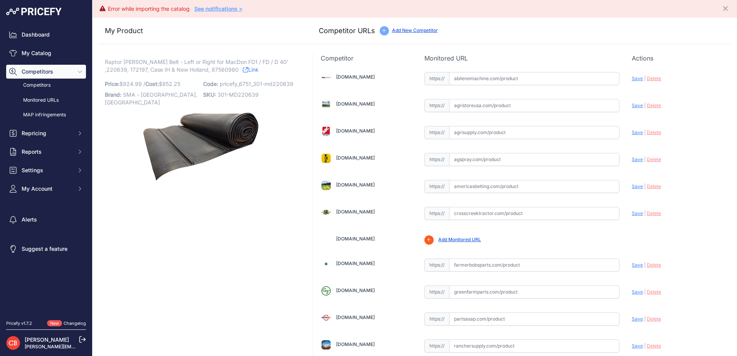
click at [461, 186] on input "text" at bounding box center [534, 186] width 170 height 13
paste input "[URL][DOMAIN_NAME]"
click at [636, 185] on span "Save" at bounding box center [637, 186] width 11 height 6
type input "[URL][DOMAIN_NAME]"
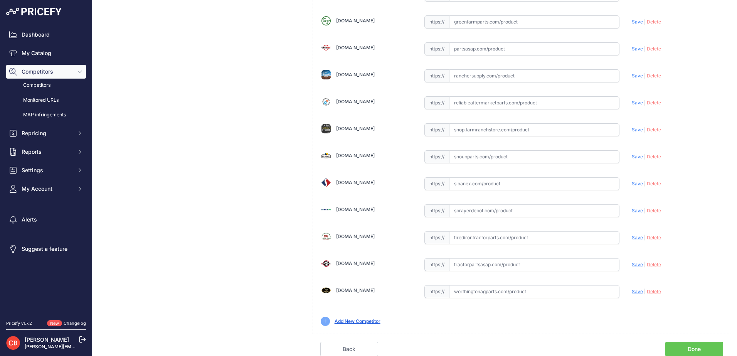
scroll to position [253, 0]
click at [451, 157] on input "text" at bounding box center [534, 156] width 170 height 13
paste input "https://www.shoupparts.com/sh272197-draper-belt/"
click at [633, 158] on span "Save" at bounding box center [637, 156] width 11 height 6
type input "https://www.shoupparts.com/sh272197-draper-belt/?prirule_jdsnikfkfjsd=6751"
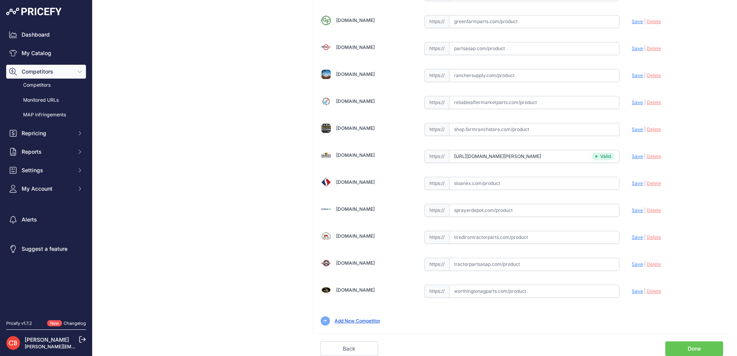
click at [497, 184] on input "text" at bounding box center [534, 183] width 170 height 13
paste input "https://www.sloanex.com/220639-flex-draper-belt-41-6-x-397-24-1-ply-raptor-fits…"
click at [636, 182] on span "Save" at bounding box center [637, 183] width 11 height 6
type input "https://www.sloanex.com/220639-flex-draper-belt-41-6-x-397-24-1-ply-raptor-fits…"
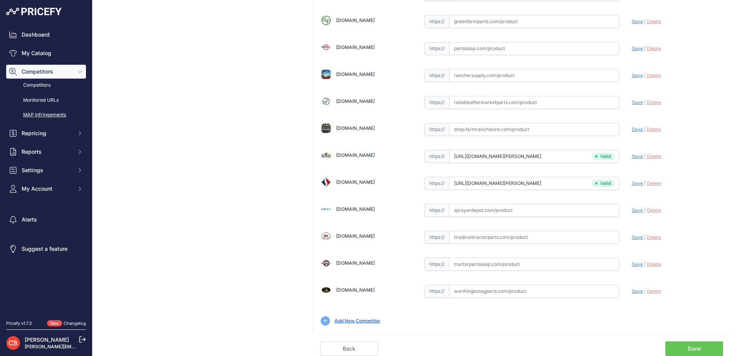
scroll to position [253, 0]
click at [468, 265] on input "text" at bounding box center [534, 264] width 170 height 13
paste input "https://www.tractorpartsasap.com/draper-belt-double-v-guide-new-macdon-129261.h…"
click at [632, 265] on span "Save" at bounding box center [637, 264] width 11 height 6
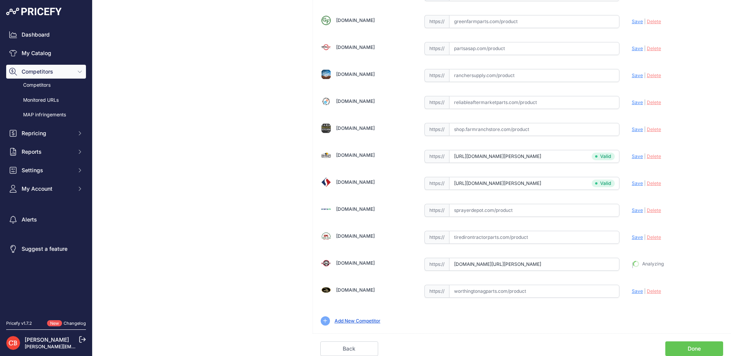
type input "https://www.tractorpartsasap.com/draper-belt-double-v-guide-new-macdon-129261.h…"
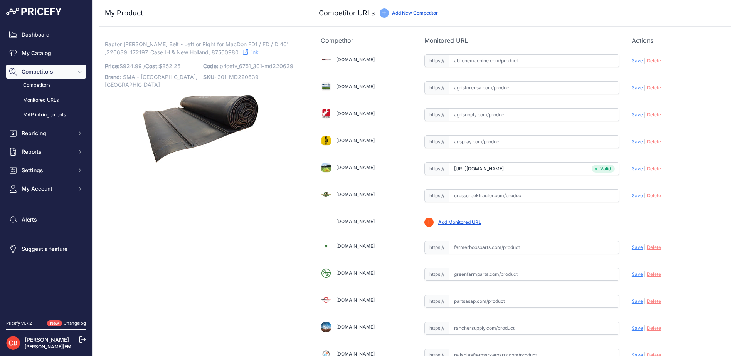
click at [469, 62] on input "text" at bounding box center [534, 60] width 170 height 13
paste input "https://www.abilenemachine.com/draper-belt-heavy-duty-am87560980"
click at [633, 59] on span "Save" at bounding box center [637, 61] width 11 height 6
type input "https://www.abilenemachine.com/draper-belt-heavy-duty-am87560980?prirule_jdsnik…"
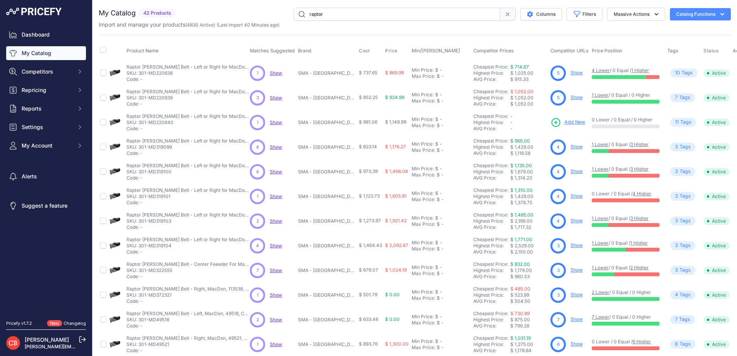
click at [573, 123] on span "Add New" at bounding box center [574, 122] width 21 height 7
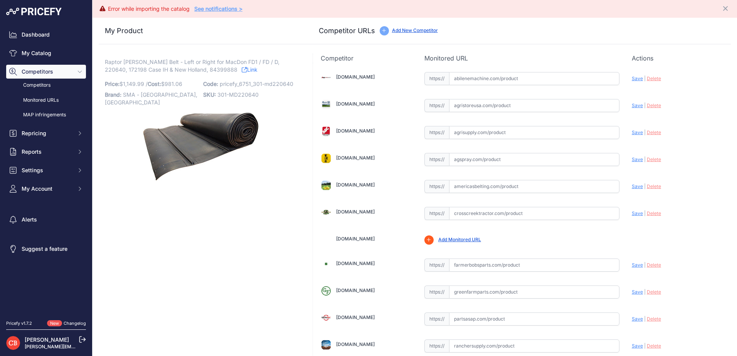
click at [462, 183] on input "text" at bounding box center [534, 186] width 170 height 13
paste input "[URL][DOMAIN_NAME]"
click at [634, 187] on span "Save" at bounding box center [637, 186] width 11 height 6
type input "[URL][DOMAIN_NAME]"
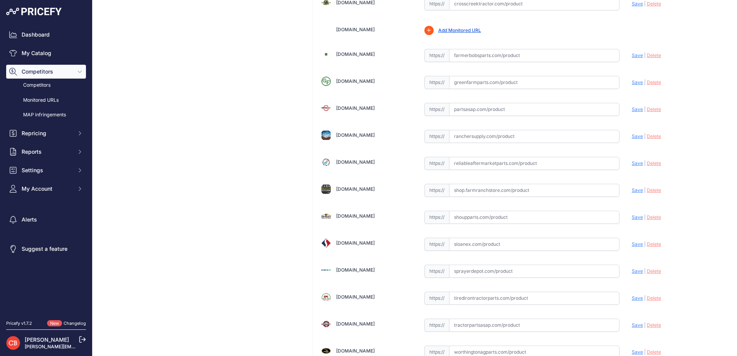
scroll to position [253, 0]
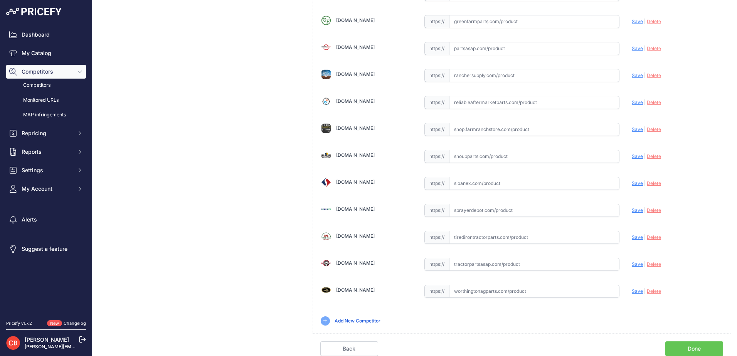
click at [453, 148] on div "[DOMAIN_NAME] Valid | |" at bounding box center [522, 62] width 418 height 541
click at [456, 154] on input "text" at bounding box center [534, 156] width 170 height 13
paste input "https://www.shoupparts.com/sh272198-draper-belt/"
click at [632, 156] on span "Save" at bounding box center [637, 156] width 11 height 6
type input "https://www.shoupparts.com/sh272198-draper-belt/?prirule_jdsnikfkfjsd=6751"
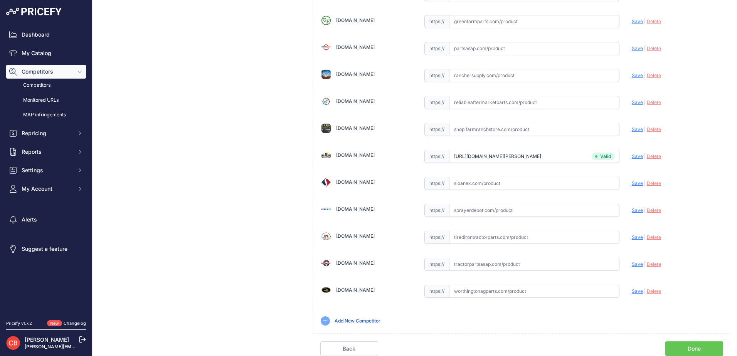
click at [450, 183] on input "text" at bounding box center [534, 183] width 170 height 13
paste input "https://www.sloanex.com/220640-flex-draper-belt-41-6-x-457-24-1-ply-raptor-fits…"
click at [638, 183] on div "Update Profile Save | Delete Analyzing" at bounding box center [677, 181] width 91 height 12
click at [633, 183] on span "Save" at bounding box center [637, 183] width 11 height 6
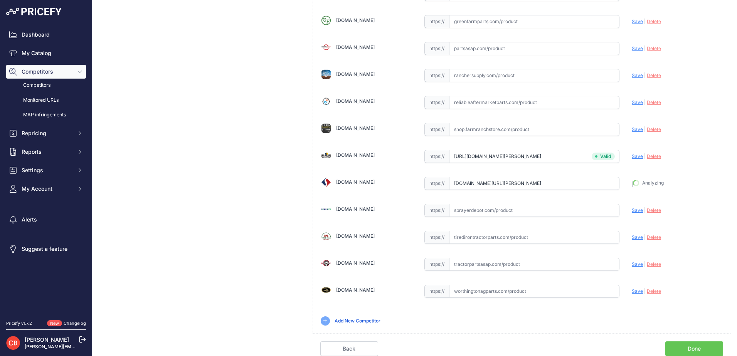
type input "https://www.sloanex.com/220640-flex-draper-belt-41-6-x-457-24-1-ply-raptor-fits…"
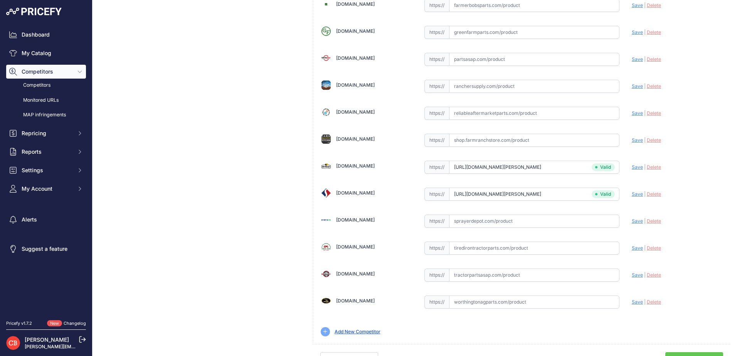
scroll to position [253, 0]
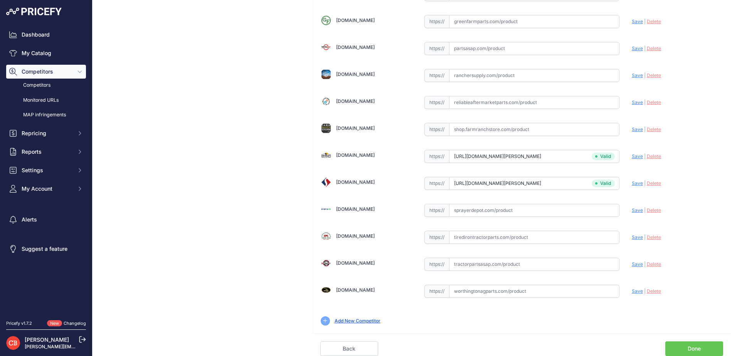
click at [456, 267] on input "text" at bounding box center [534, 264] width 170 height 13
paste input "https://www.tractorpartsasap.com/draper-belt-side-single-v-guide-new-case-ih-12…"
click at [632, 263] on span "Save" at bounding box center [637, 264] width 11 height 6
type input "https://www.tractorpartsasap.com/draper-belt-side-single-v-guide-new-case-ih-12…"
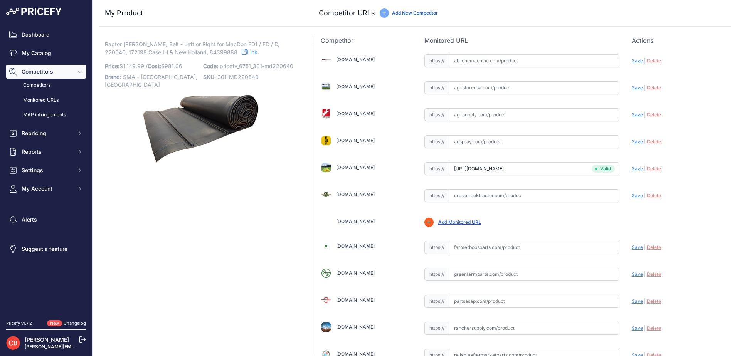
click at [465, 61] on input "text" at bounding box center [534, 60] width 170 height 13
paste input "https://www.abilenemachine.com/draper-belt-heavy-duty-am84399888"
click at [632, 58] on span "Save" at bounding box center [637, 61] width 11 height 6
type input "https://www.abilenemachine.com/draper-belt-heavy-duty-am84399888?prirule_jdsnik…"
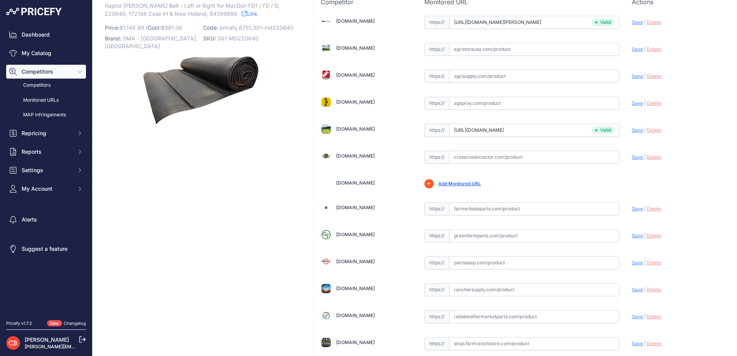
scroll to position [21, 0]
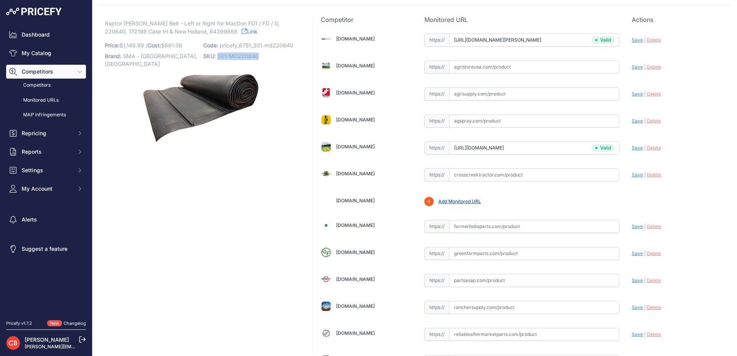
drag, startPoint x: 258, startPoint y: 54, endPoint x: 217, endPoint y: 61, distance: 41.3
click at [217, 61] on p "SKU: 301-MD220640" at bounding box center [250, 56] width 94 height 11
drag, startPoint x: 217, startPoint y: 61, endPoint x: 219, endPoint y: 56, distance: 4.9
copy span "301-MD220640"
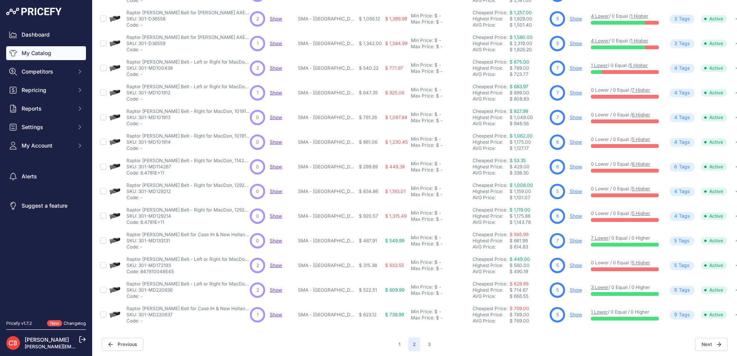
scroll to position [130, 0]
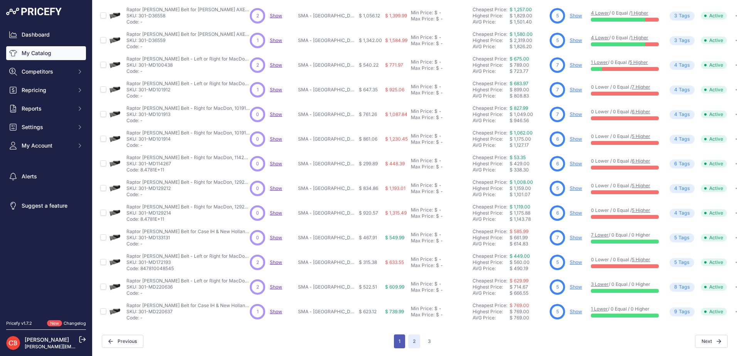
click at [395, 335] on button "1" at bounding box center [399, 342] width 11 height 14
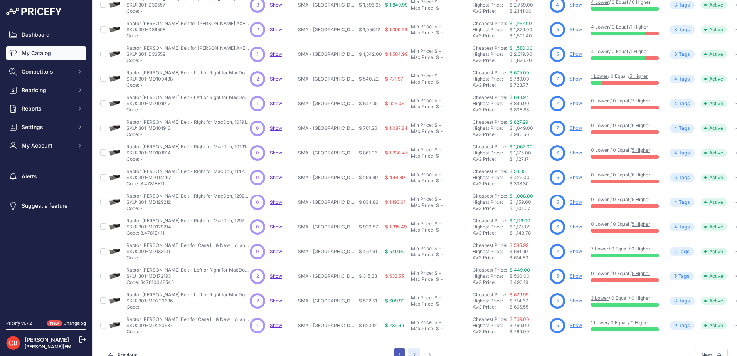
scroll to position [150, 0]
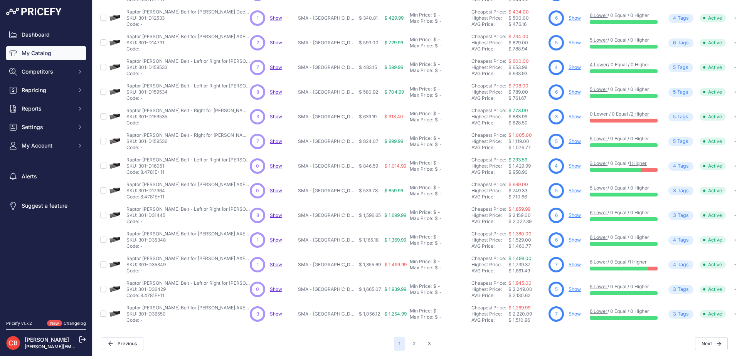
scroll to position [130, 0]
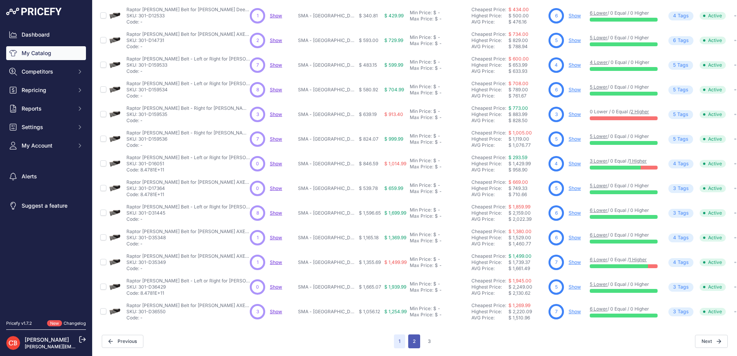
click at [412, 336] on button "2" at bounding box center [414, 342] width 12 height 14
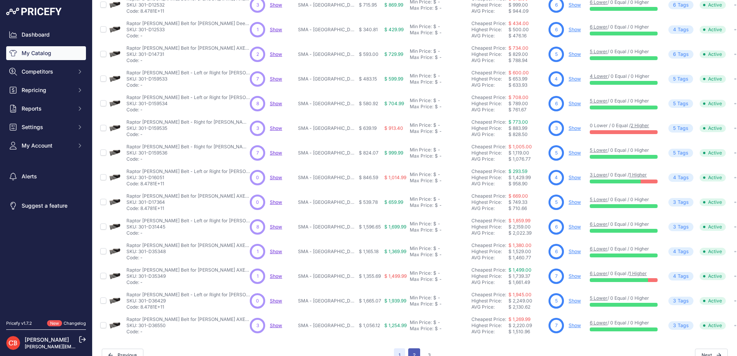
scroll to position [150, 0]
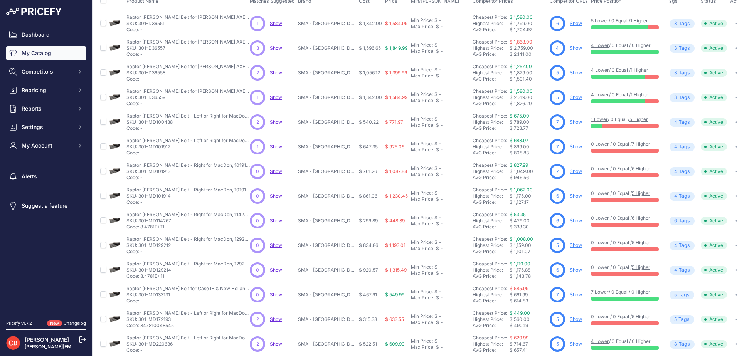
scroll to position [130, 0]
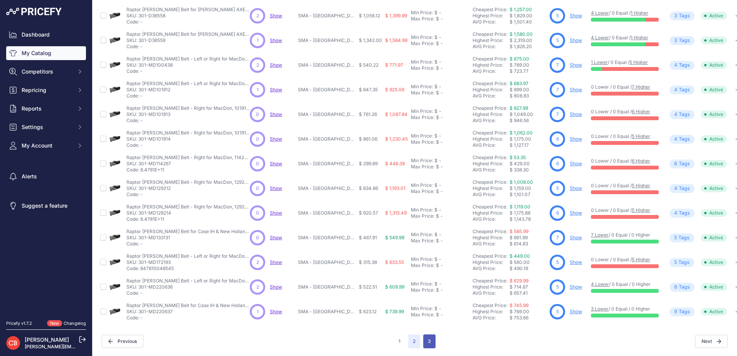
click at [431, 335] on button "3" at bounding box center [429, 342] width 12 height 14
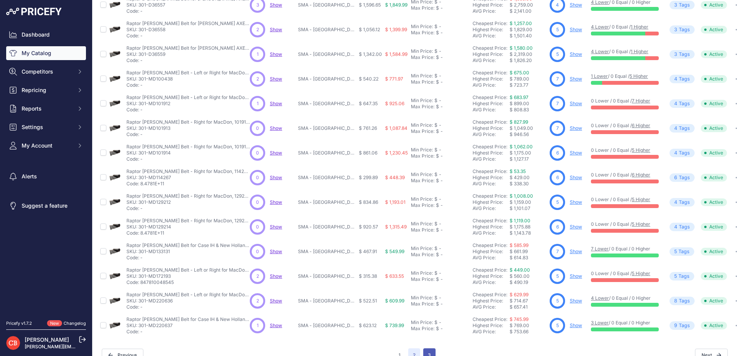
scroll to position [150, 0]
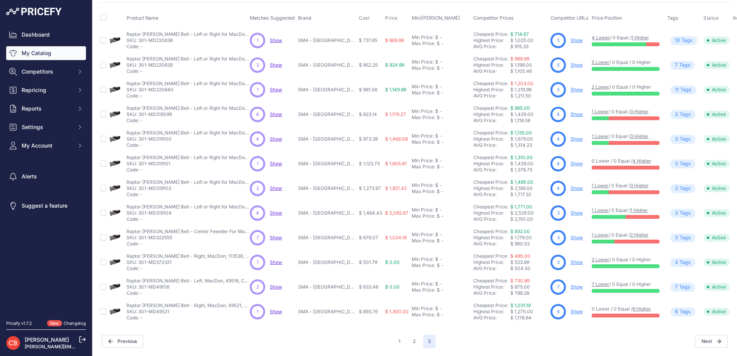
scroll to position [56, 0]
click at [326, 323] on div "My Catalog 42 Products" at bounding box center [415, 162] width 632 height 374
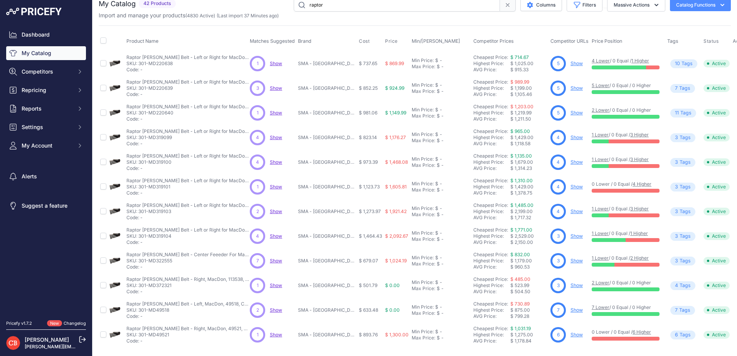
scroll to position [0, 0]
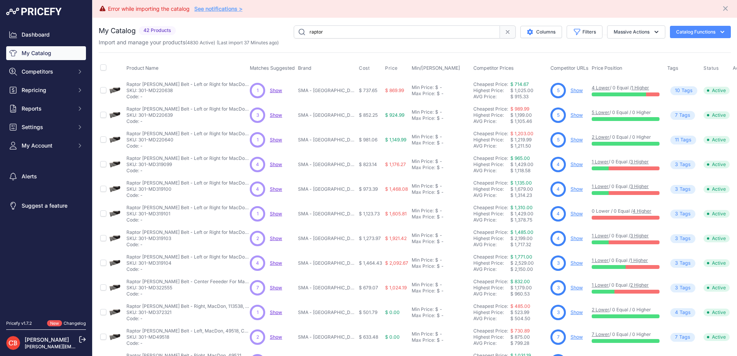
click at [201, 10] on link "See notifications >" at bounding box center [218, 8] width 48 height 7
drag, startPoint x: 226, startPoint y: 23, endPoint x: 147, endPoint y: 37, distance: 80.0
click at [226, 23] on div "You are not connected to the internet. My Catalog" at bounding box center [415, 212] width 632 height 389
click at [201, 61] on th "Product Name" at bounding box center [186, 68] width 123 height 19
click at [76, 73] on button "Competitors" at bounding box center [46, 72] width 80 height 14
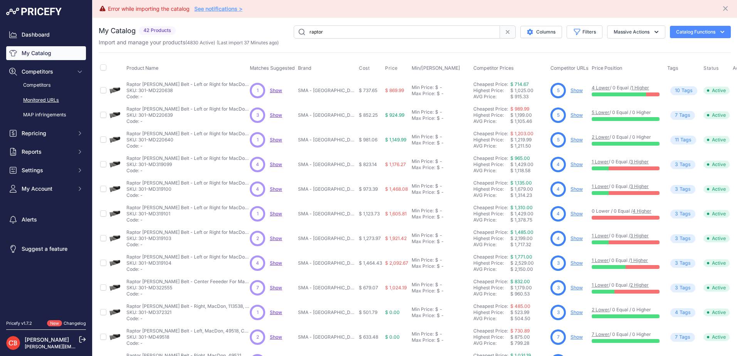
click at [58, 101] on link "Monitored URLs" at bounding box center [46, 100] width 80 height 13
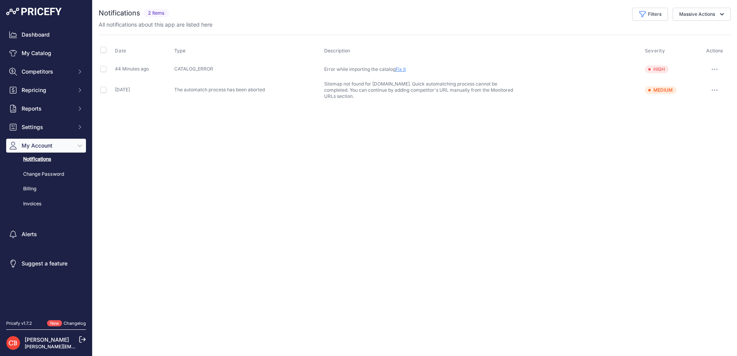
drag, startPoint x: 0, startPoint y: 0, endPoint x: 468, endPoint y: 31, distance: 469.4
click at [468, 31] on div "Notifications 2 Items" at bounding box center [415, 55] width 632 height 95
click at [714, 72] on button "button" at bounding box center [714, 69] width 15 height 11
drag, startPoint x: 387, startPoint y: 151, endPoint x: 176, endPoint y: 154, distance: 210.5
click at [385, 150] on div "Close You are not connected to the internet." at bounding box center [415, 178] width 644 height 356
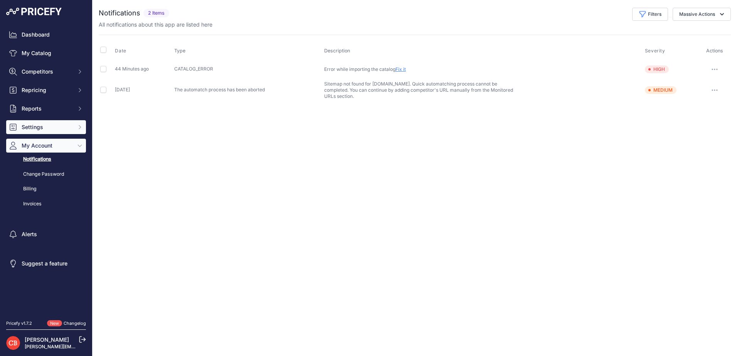
click at [54, 129] on span "Settings" at bounding box center [47, 127] width 50 height 8
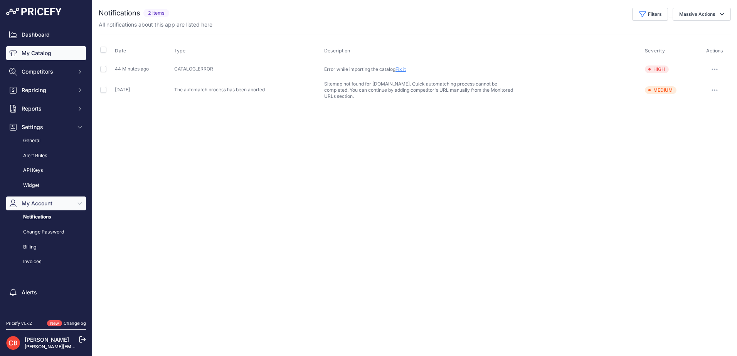
click at [61, 51] on link "My Catalog" at bounding box center [46, 53] width 80 height 14
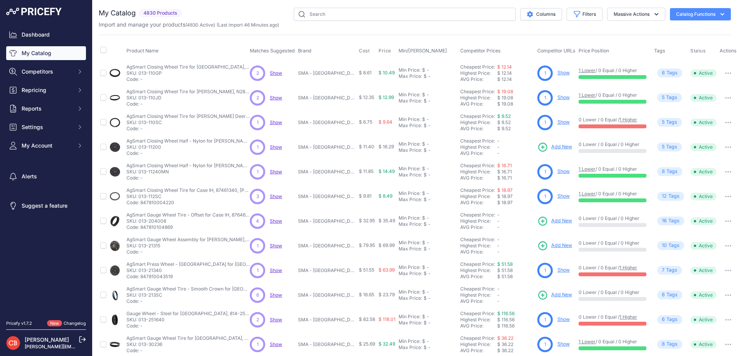
click at [720, 17] on icon "button" at bounding box center [723, 14] width 8 height 8
click at [641, 15] on button "Massive Actions" at bounding box center [636, 14] width 58 height 13
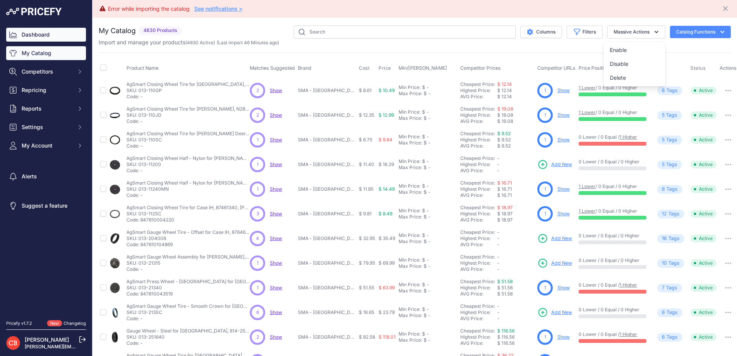
click at [57, 32] on link "Dashboard" at bounding box center [46, 35] width 80 height 14
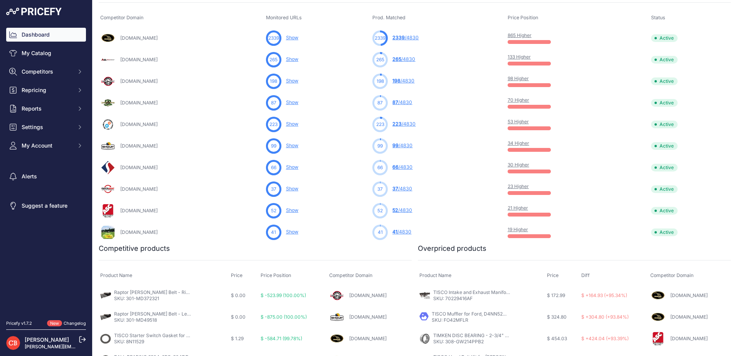
scroll to position [288, 0]
click at [83, 142] on button "My Account" at bounding box center [46, 146] width 80 height 14
click at [38, 337] on div "[PERSON_NAME] [PERSON_NAME][EMAIL_ADDRESS][PERSON_NAME][DOMAIN_NAME]" at bounding box center [46, 343] width 80 height 27
click at [53, 341] on link "[PERSON_NAME]" at bounding box center [47, 340] width 44 height 7
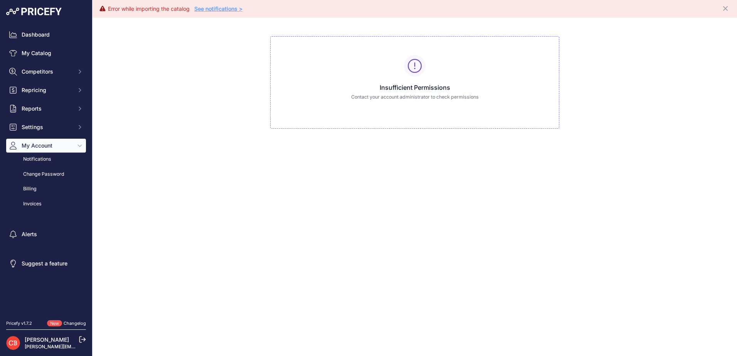
click at [85, 341] on icon at bounding box center [82, 339] width 7 height 7
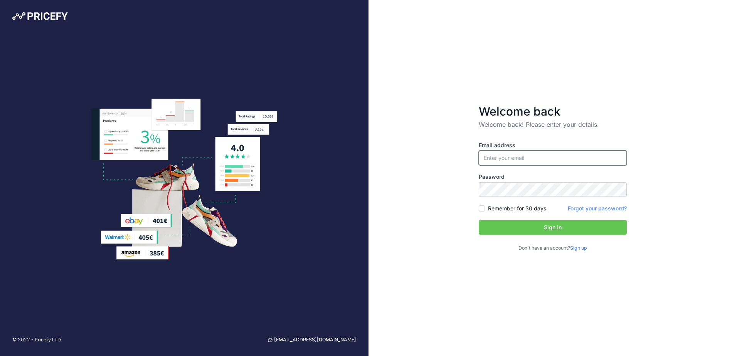
click at [505, 156] on input "email" at bounding box center [553, 158] width 148 height 15
click at [547, 158] on input "[DOMAIN_NAME][EMAIL_ADDRESS][DOMAIN_NAME]" at bounding box center [553, 158] width 148 height 15
drag, startPoint x: 593, startPoint y: 159, endPoint x: 225, endPoint y: 158, distance: 368.5
click at [225, 158] on div "© 2022 - Pricefy LTD [EMAIL_ADDRESS][DOMAIN_NAME] Welcome back Welcome back! Pl…" at bounding box center [368, 178] width 737 height 356
type input "[PERSON_NAME][EMAIL_ADDRESS][PERSON_NAME][DOMAIN_NAME]"
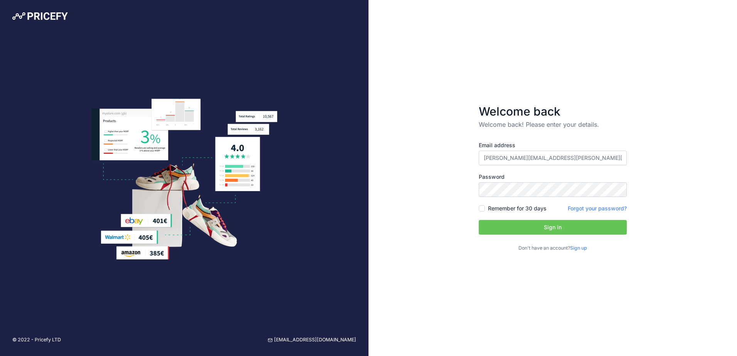
click at [521, 224] on button "Sign in" at bounding box center [553, 227] width 148 height 15
